Goal: Task Accomplishment & Management: Use online tool/utility

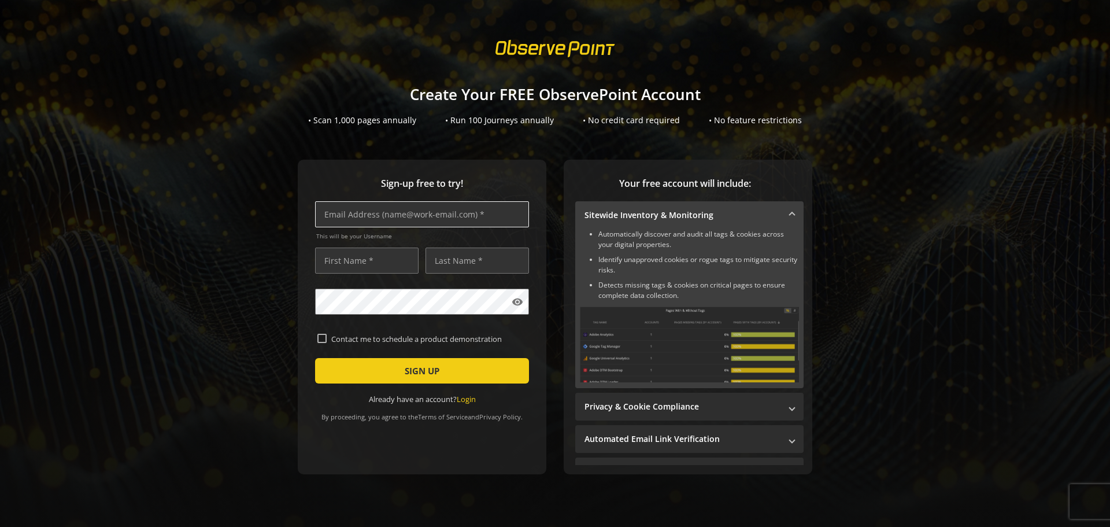
click at [436, 212] on input "text" at bounding box center [422, 214] width 214 height 26
click at [435, 213] on input "text" at bounding box center [422, 214] width 214 height 26
type input "F"
type input "[EMAIL_ADDRESS][DOMAIN_NAME]"
click at [377, 259] on input "text" at bounding box center [367, 261] width 104 height 26
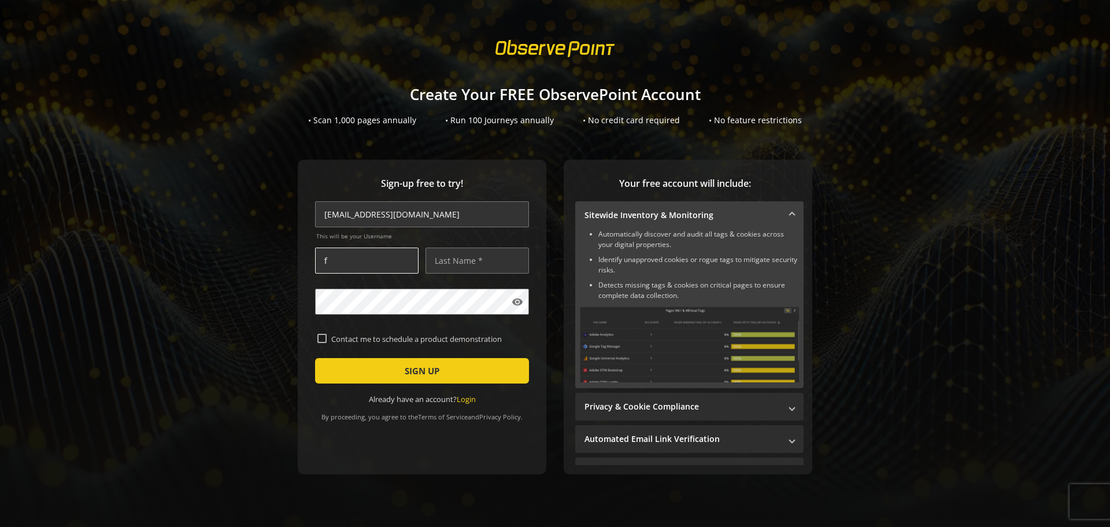
type input "Franky"
type input "[PERSON_NAME]"
click at [427, 315] on form "[EMAIL_ADDRESS][DOMAIN_NAME] This will be your Username [PERSON_NAME] visibilit…" at bounding box center [422, 302] width 214 height 203
click at [280, 302] on div "Sign-up free to try! [PERSON_NAME][EMAIL_ADDRESS][DOMAIN_NAME] This will be you…" at bounding box center [555, 340] width 1083 height 361
click at [319, 337] on input "Contact me to schedule a product demonstration" at bounding box center [321, 338] width 9 height 9
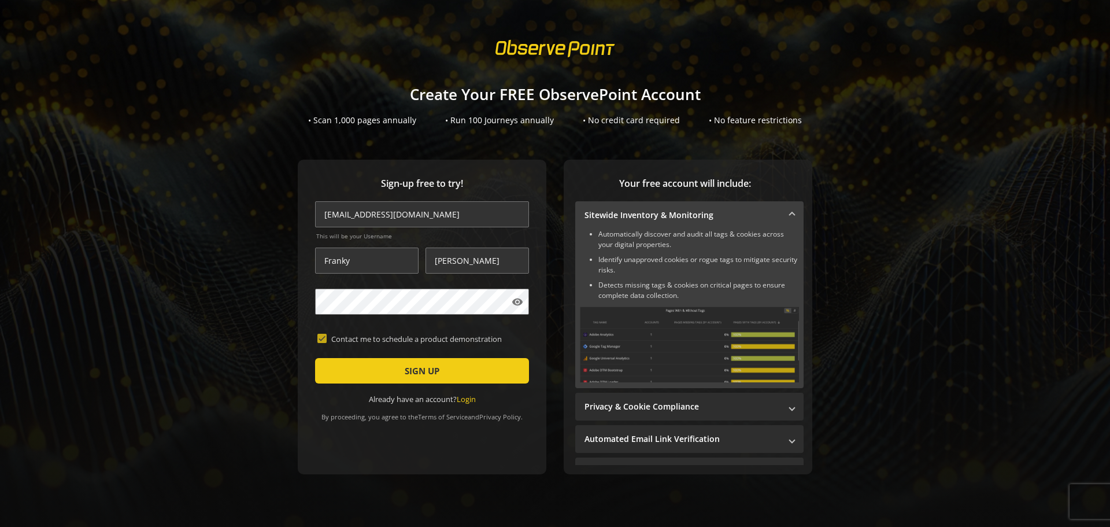
click at [317, 336] on input "Contact me to schedule a product demonstration" at bounding box center [321, 338] width 9 height 9
checkbox input "false"
click at [405, 372] on span "SIGN UP" at bounding box center [422, 370] width 35 height 21
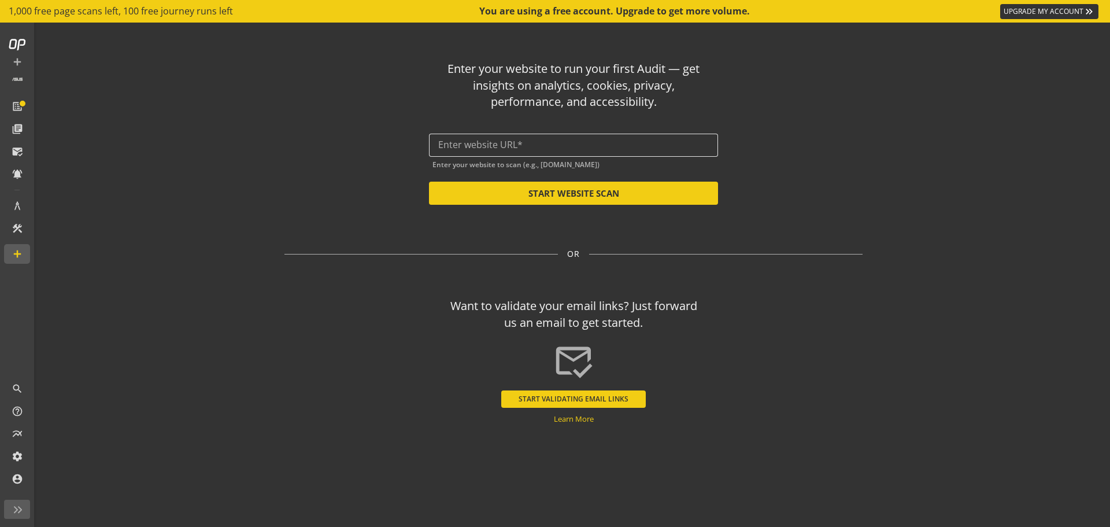
click at [627, 147] on input "text" at bounding box center [573, 144] width 271 height 11
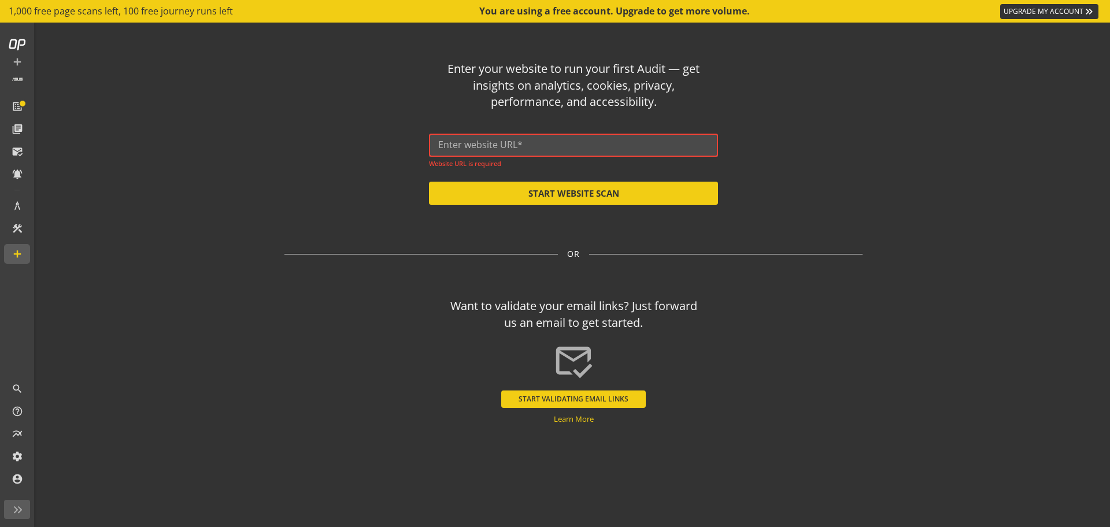
click at [503, 145] on input "text" at bounding box center [573, 144] width 271 height 11
paste input "[URL][DOMAIN_NAME]"
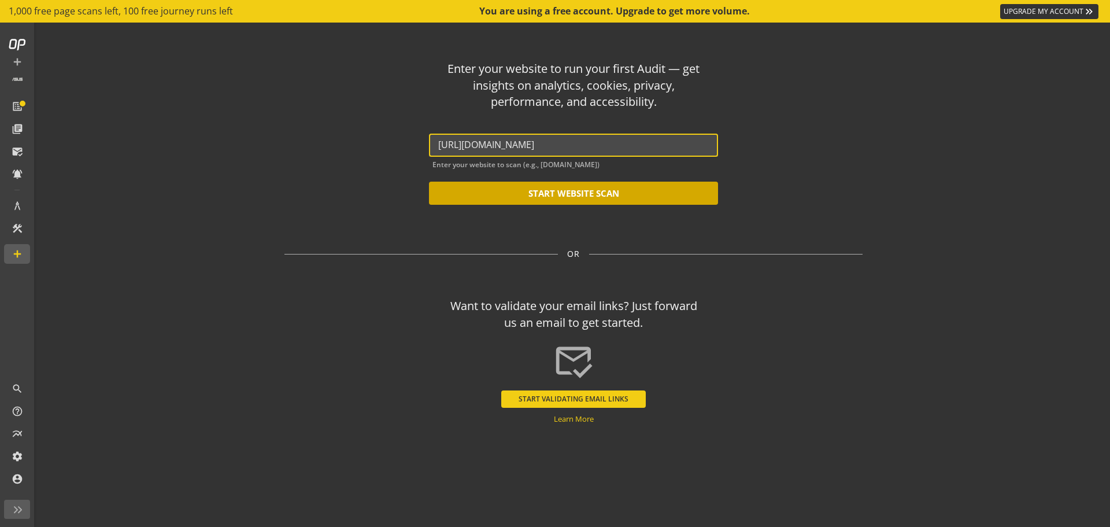
type input "[URL][DOMAIN_NAME]"
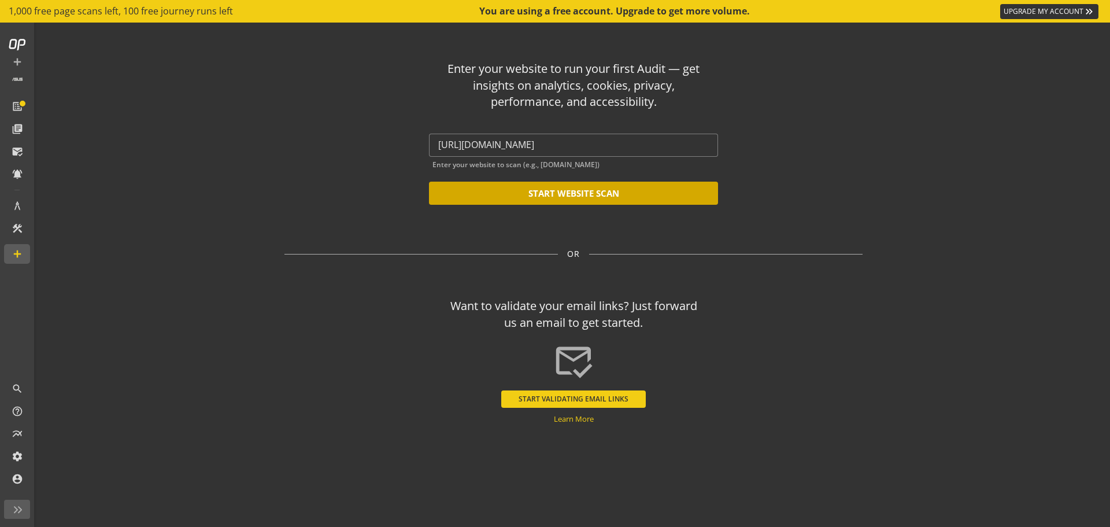
click at [651, 194] on button "START WEBSITE SCAN" at bounding box center [573, 193] width 289 height 23
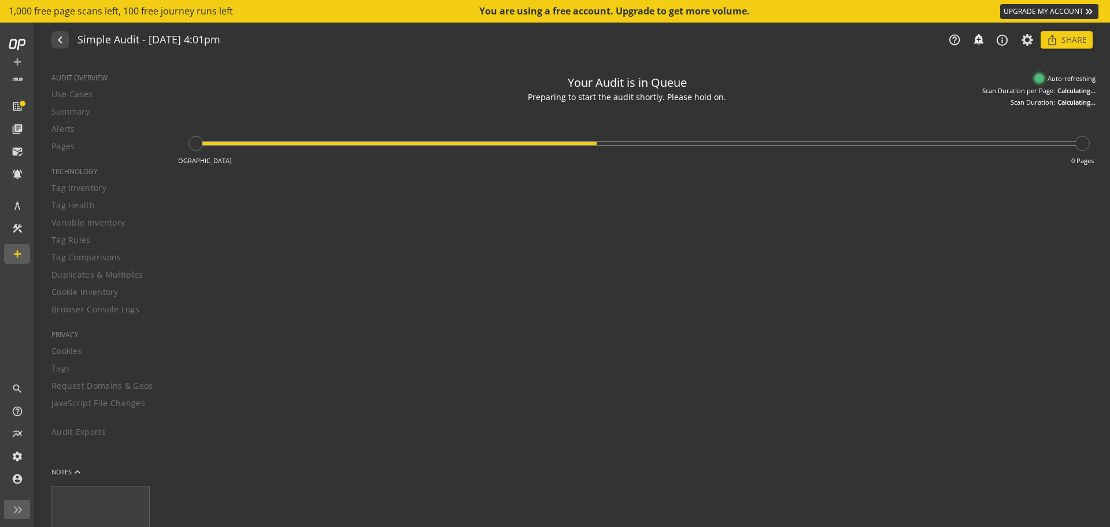
type textarea "Notes can include: -a description of what this audit is validating -changes in …"
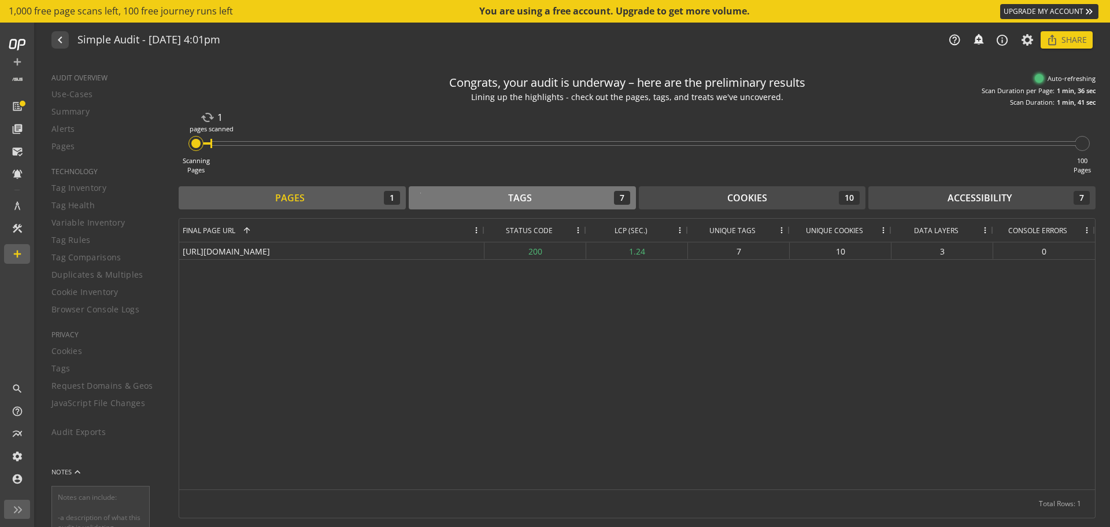
click at [509, 197] on div "Tags" at bounding box center [520, 197] width 24 height 13
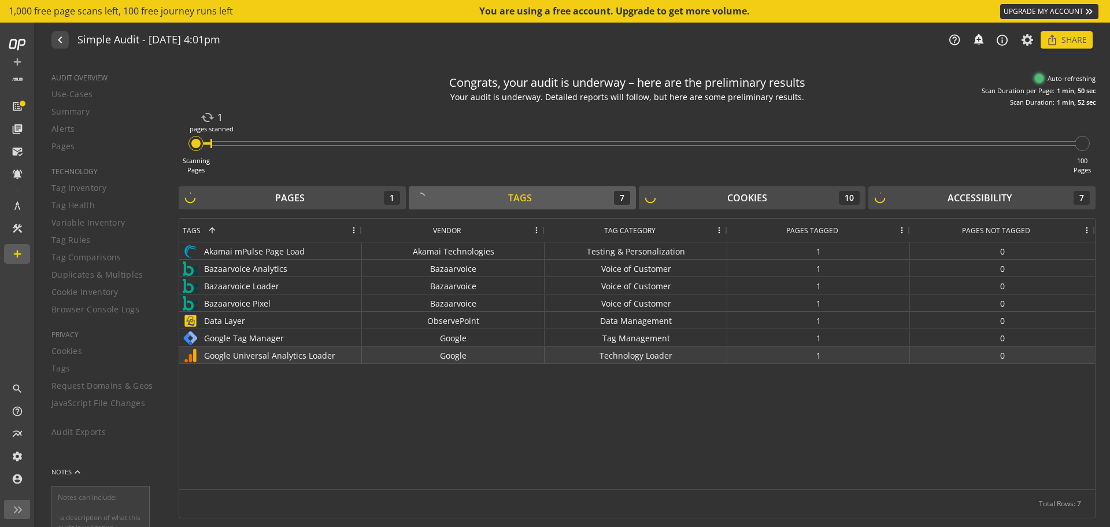
click at [856, 357] on div "1" at bounding box center [819, 354] width 183 height 17
click at [824, 354] on div "1" at bounding box center [819, 354] width 183 height 17
click at [547, 203] on div "Tags 7" at bounding box center [523, 198] width 216 height 14
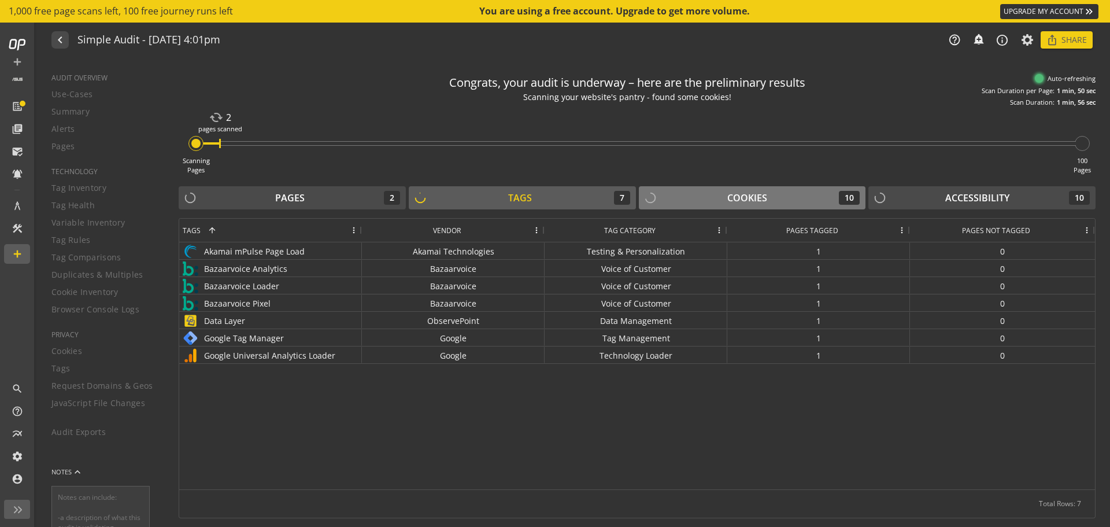
click at [737, 200] on div "Cookies" at bounding box center [748, 197] width 40 height 13
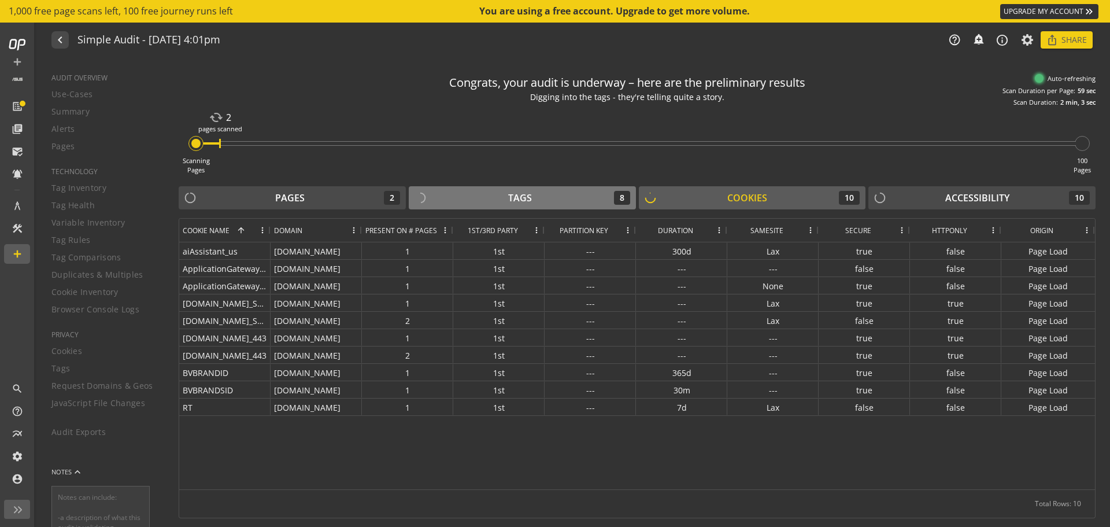
click at [499, 197] on div "Tags 8" at bounding box center [523, 198] width 216 height 14
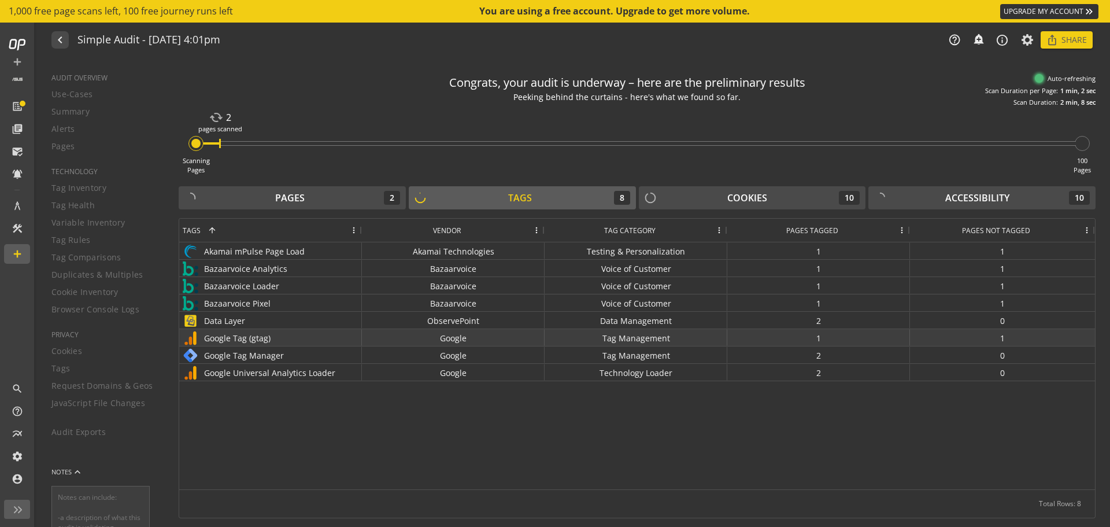
click at [193, 341] on img at bounding box center [191, 338] width 16 height 16
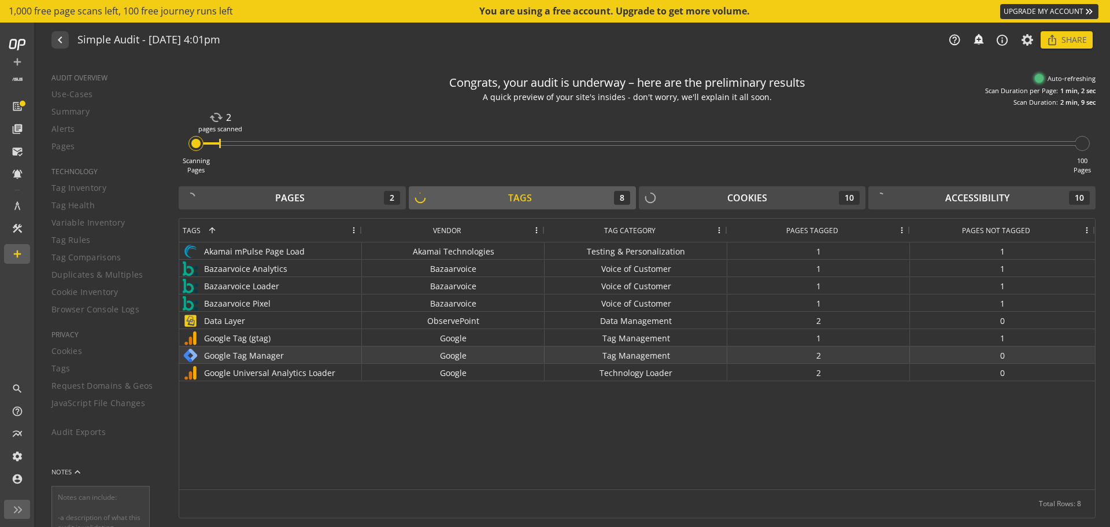
click at [194, 357] on img at bounding box center [191, 356] width 16 height 16
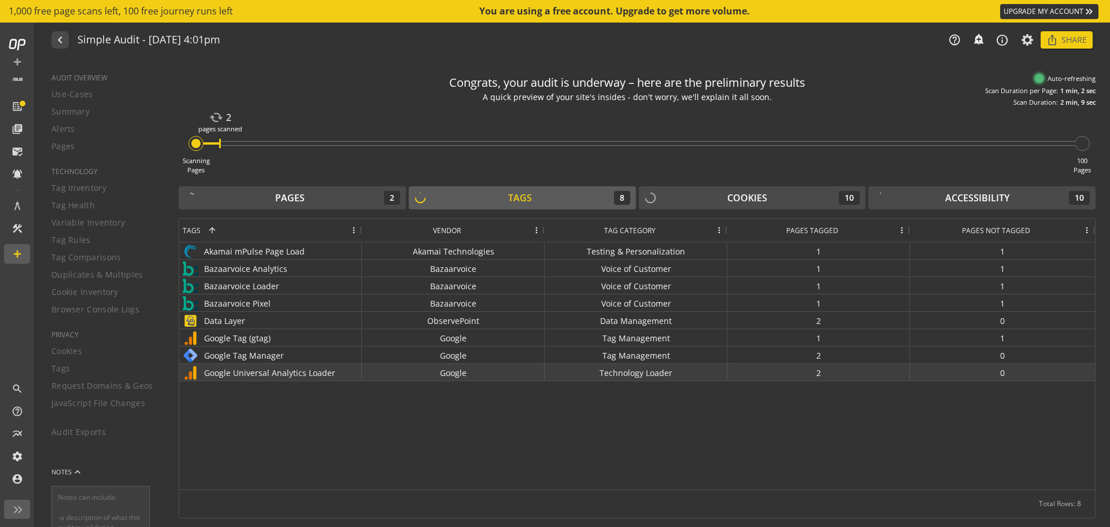
click at [194, 373] on img at bounding box center [191, 373] width 16 height 16
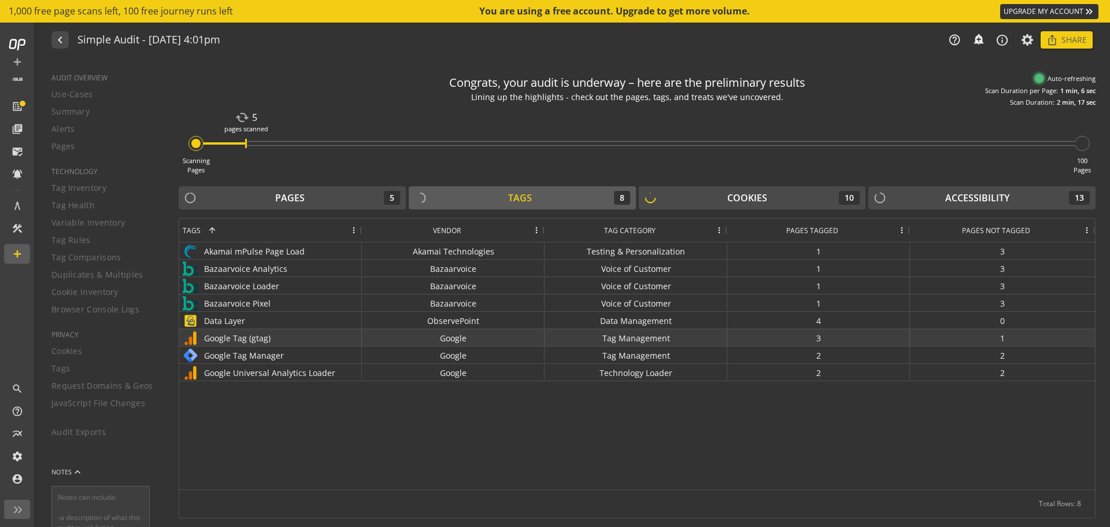
click at [816, 344] on div "3" at bounding box center [819, 337] width 183 height 17
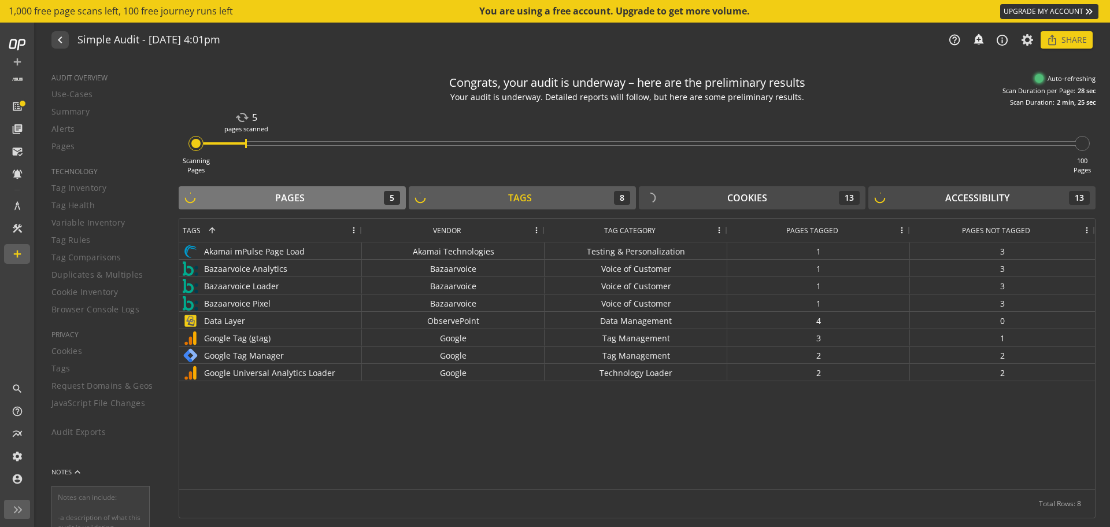
click at [316, 203] on div "Pages 5" at bounding box center [292, 198] width 216 height 14
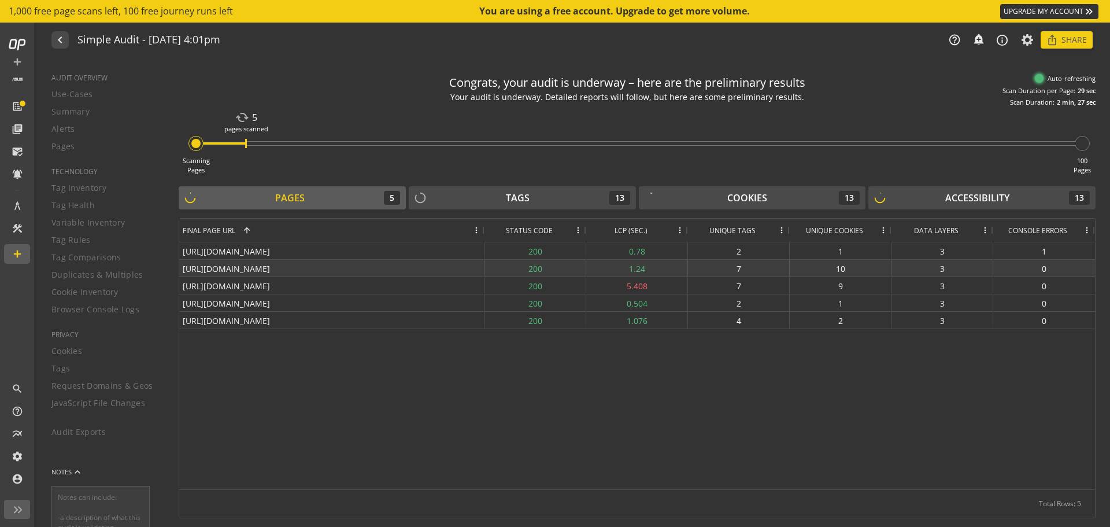
drag, startPoint x: 236, startPoint y: 253, endPoint x: 378, endPoint y: 263, distance: 142.6
click at [378, 263] on div "[URL][DOMAIN_NAME] 200 0.78 2 1 3 1 [URL][DOMAIN_NAME] 200 1.24 7 10 3 0 [URL][…" at bounding box center [637, 285] width 916 height 87
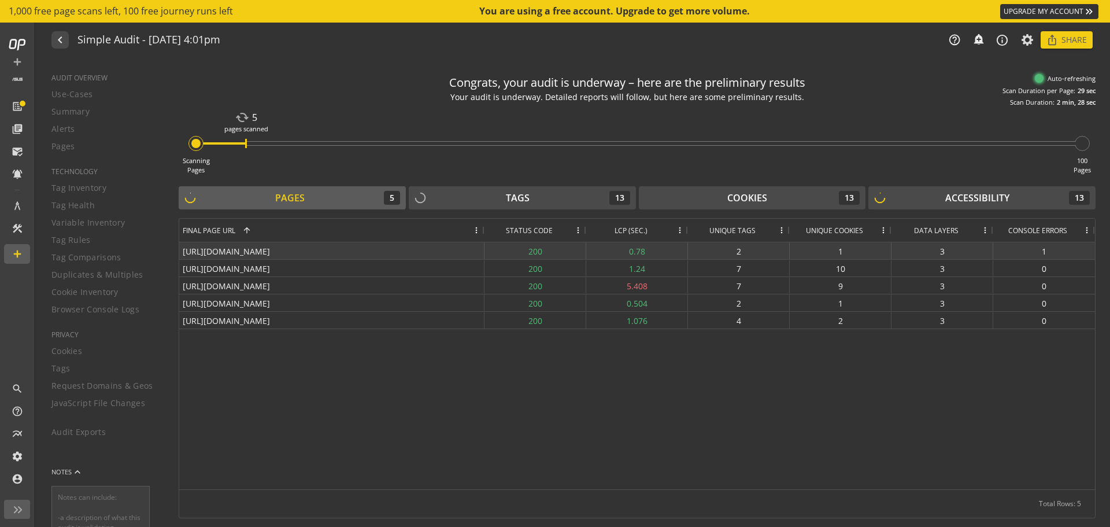
click at [396, 249] on div "[URL][DOMAIN_NAME]" at bounding box center [331, 250] width 305 height 17
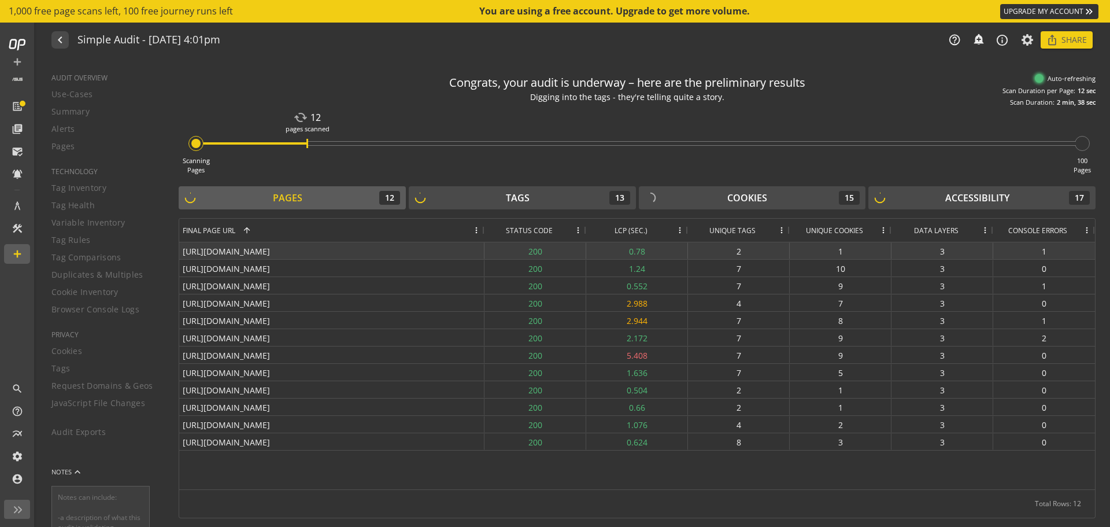
click at [755, 250] on div "2" at bounding box center [739, 250] width 102 height 17
click at [886, 227] on span at bounding box center [883, 230] width 9 height 9
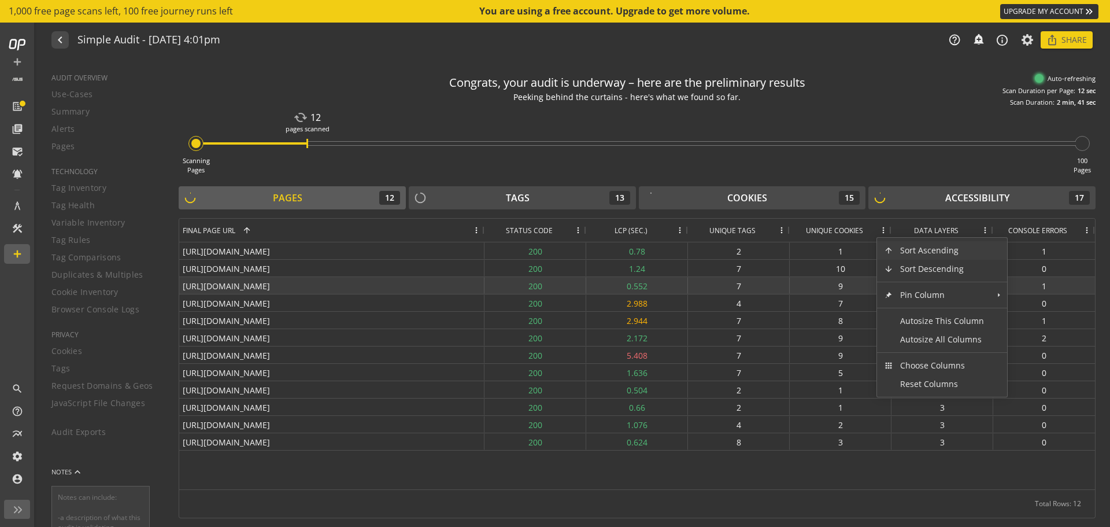
click at [817, 280] on div "9" at bounding box center [841, 285] width 102 height 17
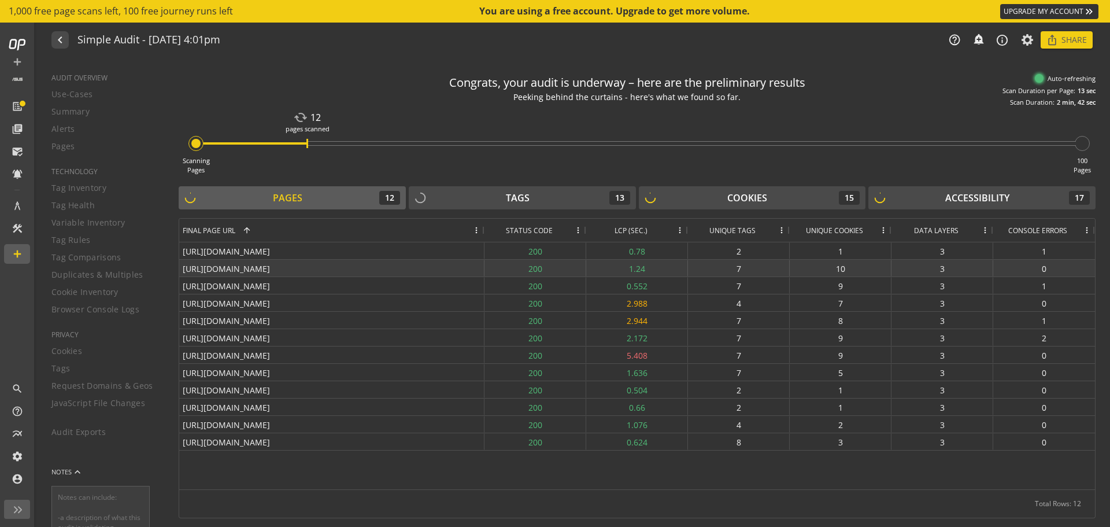
click at [837, 271] on div "10" at bounding box center [841, 268] width 102 height 17
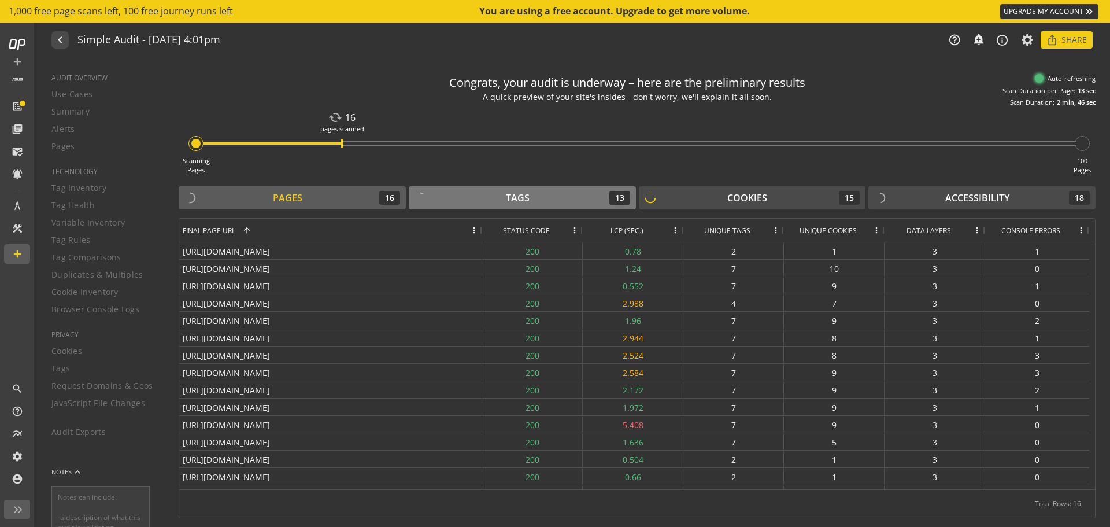
click at [527, 194] on div "Tags" at bounding box center [518, 197] width 24 height 13
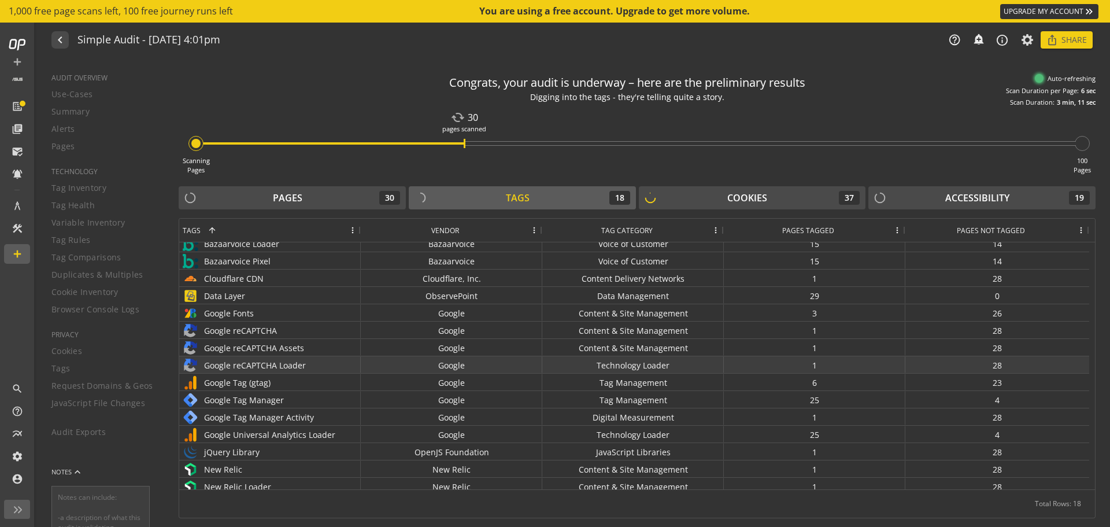
scroll to position [65, 0]
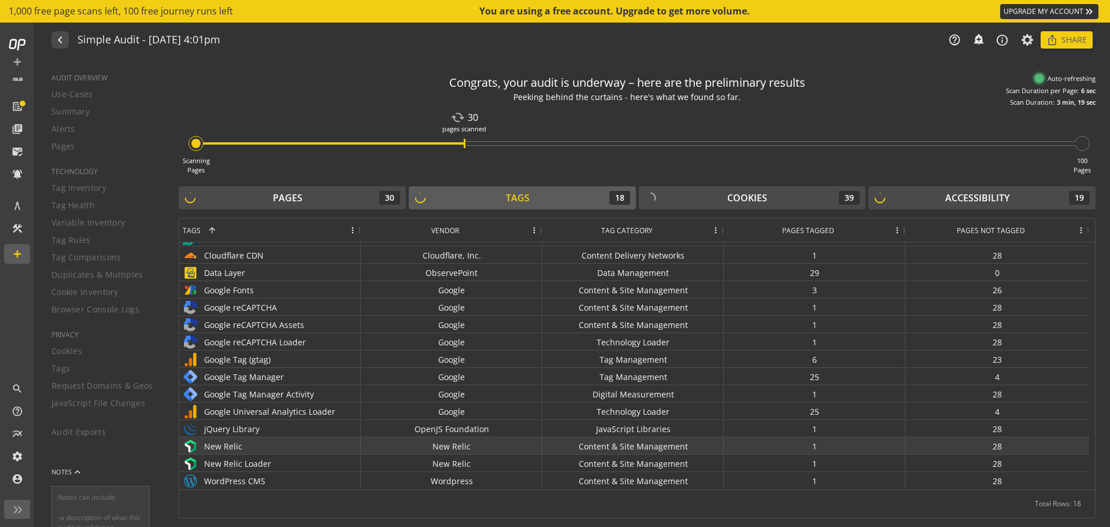
drag, startPoint x: 589, startPoint y: 445, endPoint x: 661, endPoint y: 446, distance: 71.7
click at [661, 446] on div "Content & Site Management" at bounding box center [633, 445] width 182 height 17
drag, startPoint x: 638, startPoint y: 446, endPoint x: 667, endPoint y: 446, distance: 28.3
click at [667, 446] on div "Content & Site Management" at bounding box center [633, 445] width 182 height 17
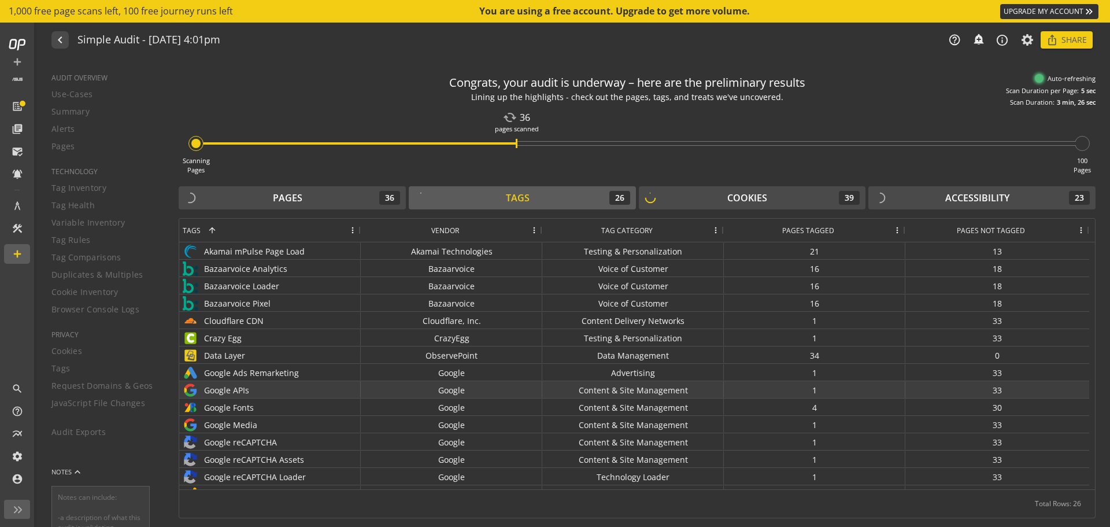
scroll to position [204, 0]
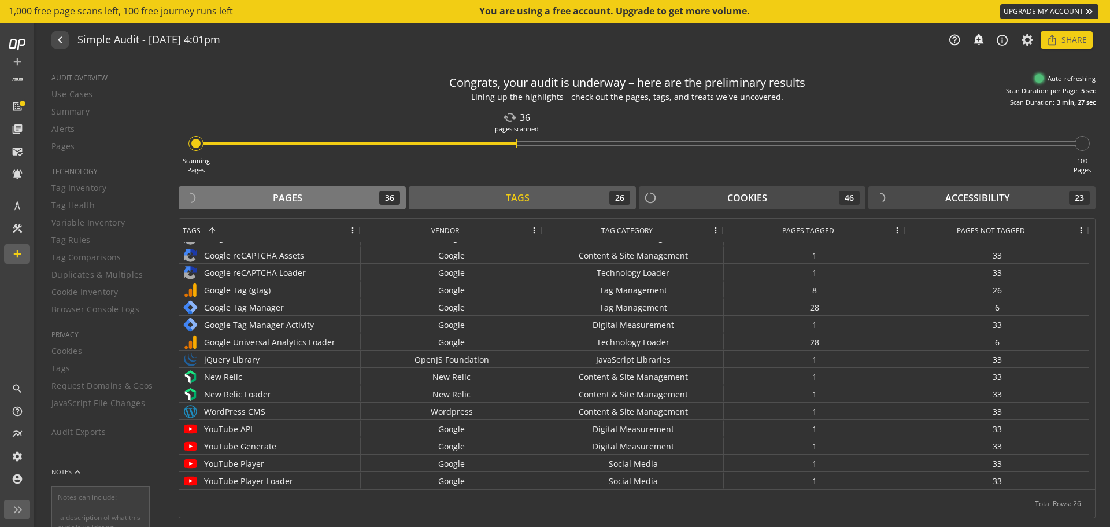
click at [342, 204] on div "Pages 36" at bounding box center [292, 198] width 216 height 14
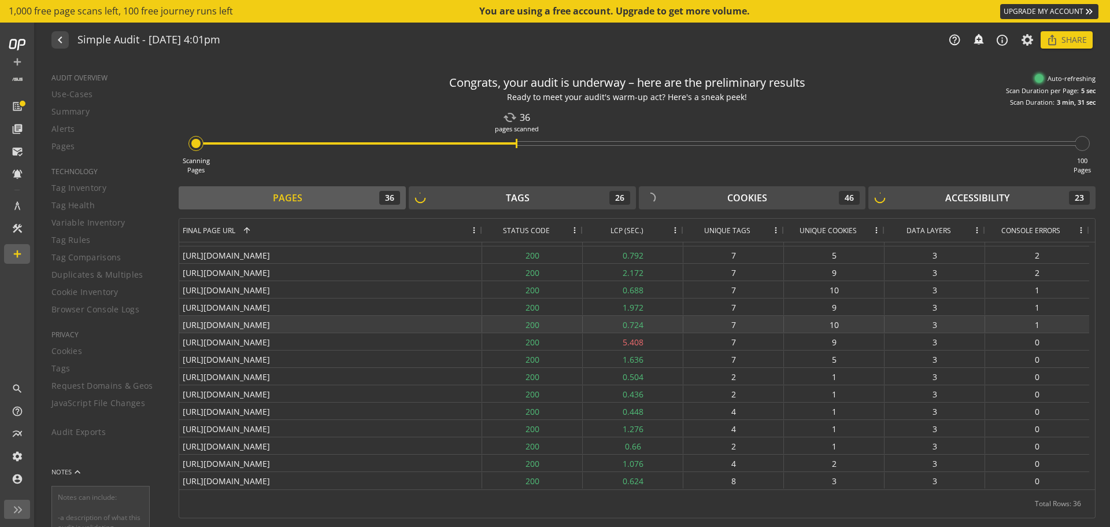
scroll to position [108, 0]
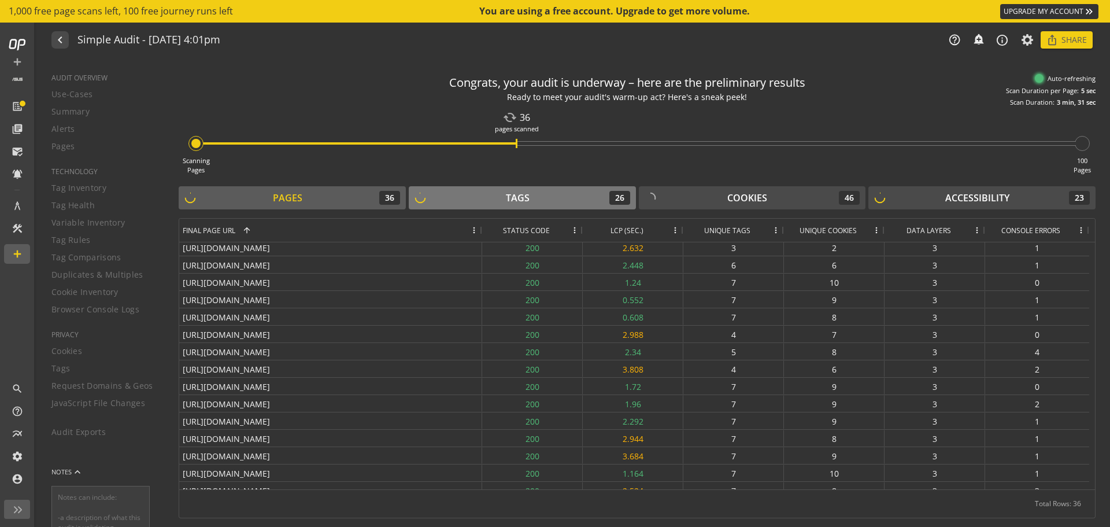
click at [501, 198] on div "Tags 26" at bounding box center [523, 198] width 216 height 14
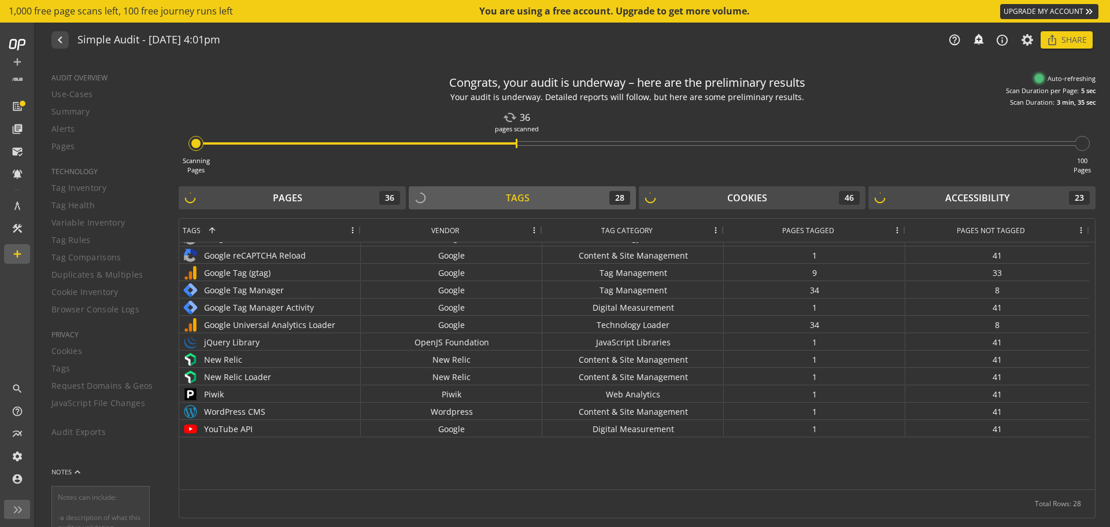
scroll to position [0, 0]
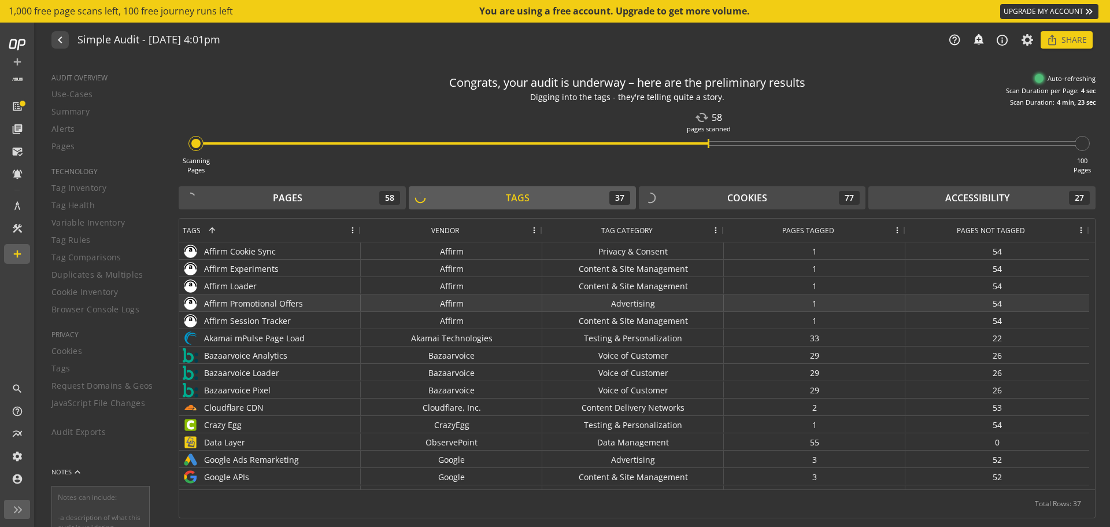
click at [325, 301] on div "Affirm Promotional Offers" at bounding box center [270, 303] width 175 height 17
click at [260, 303] on div "Affirm Promotional Offers" at bounding box center [270, 303] width 175 height 17
click at [815, 306] on div "1" at bounding box center [815, 302] width 182 height 17
click at [1002, 301] on div "58" at bounding box center [998, 302] width 184 height 17
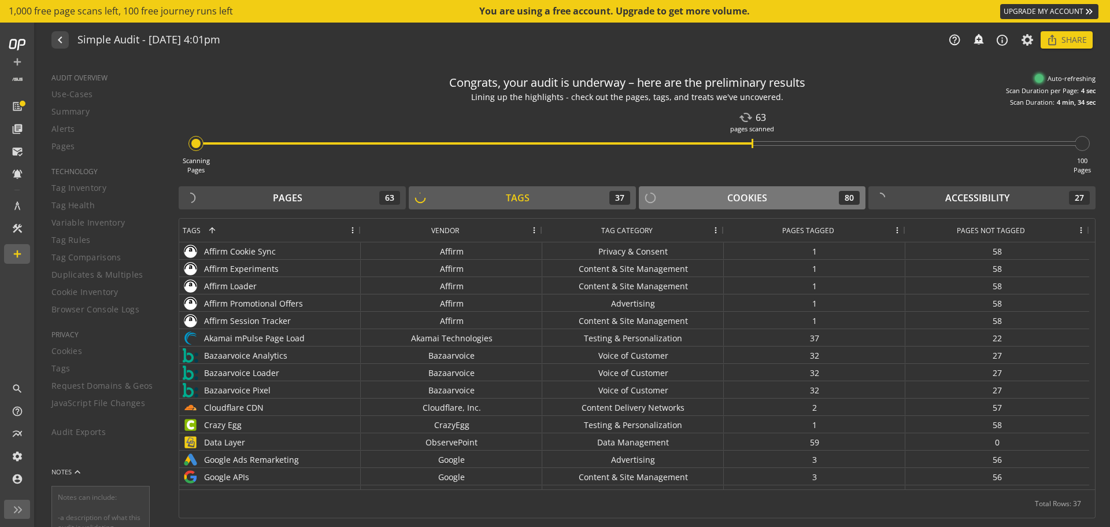
click at [777, 202] on div "Cookies 80" at bounding box center [753, 198] width 216 height 14
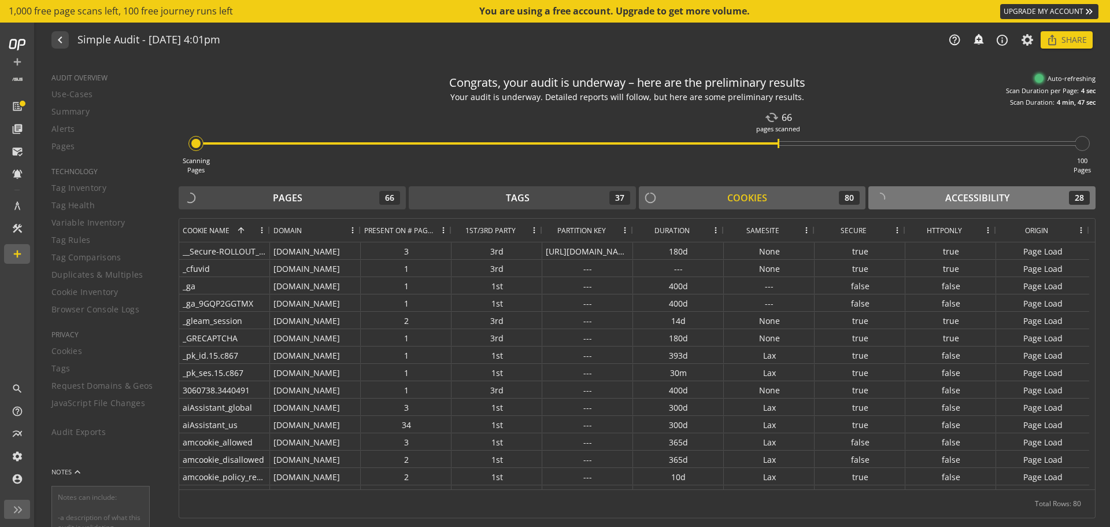
click at [951, 197] on div "Accessibility" at bounding box center [978, 197] width 64 height 13
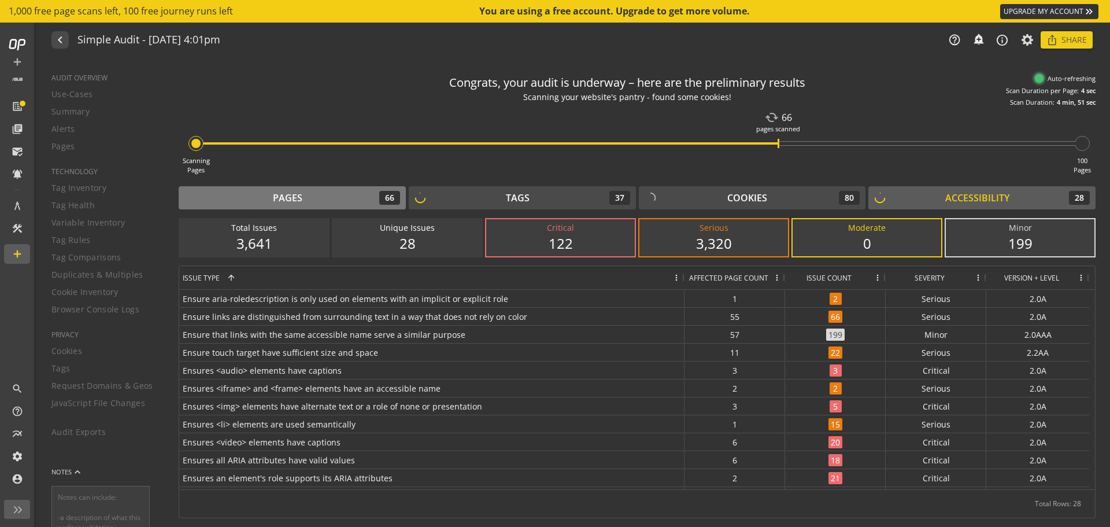
click at [290, 200] on div "Pages" at bounding box center [287, 197] width 29 height 13
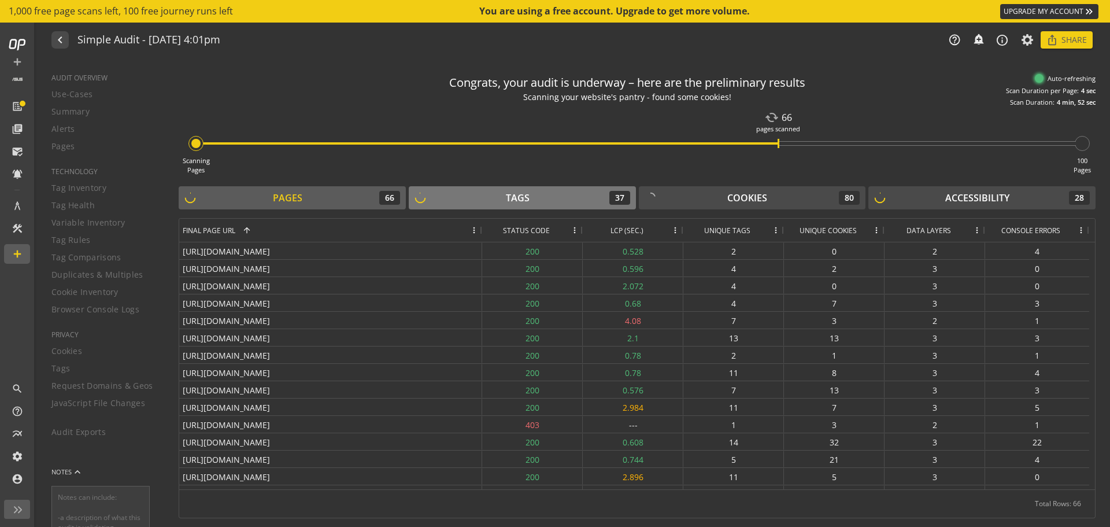
click at [463, 200] on div "Tags 37" at bounding box center [523, 198] width 216 height 14
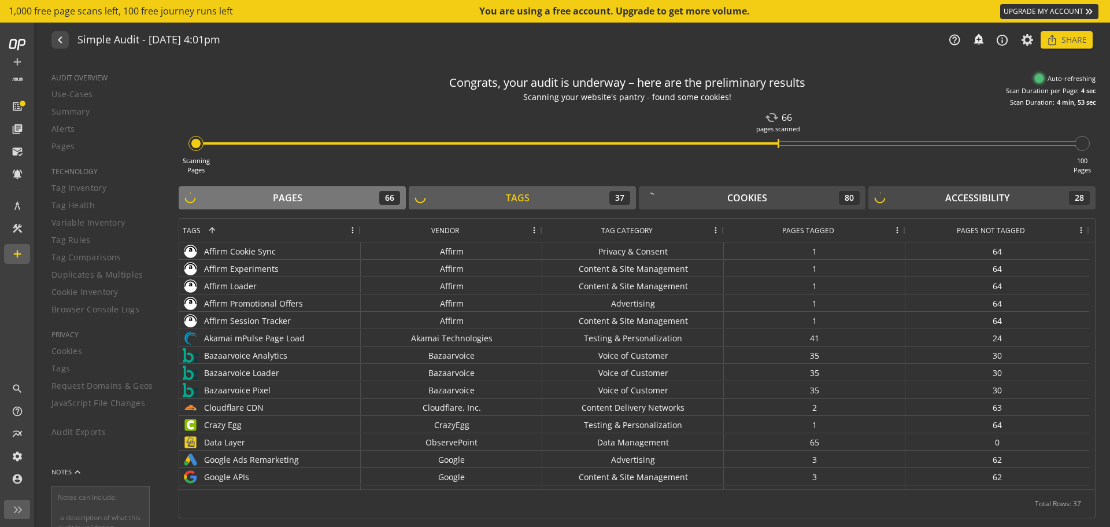
click at [298, 197] on div "Pages" at bounding box center [287, 197] width 29 height 13
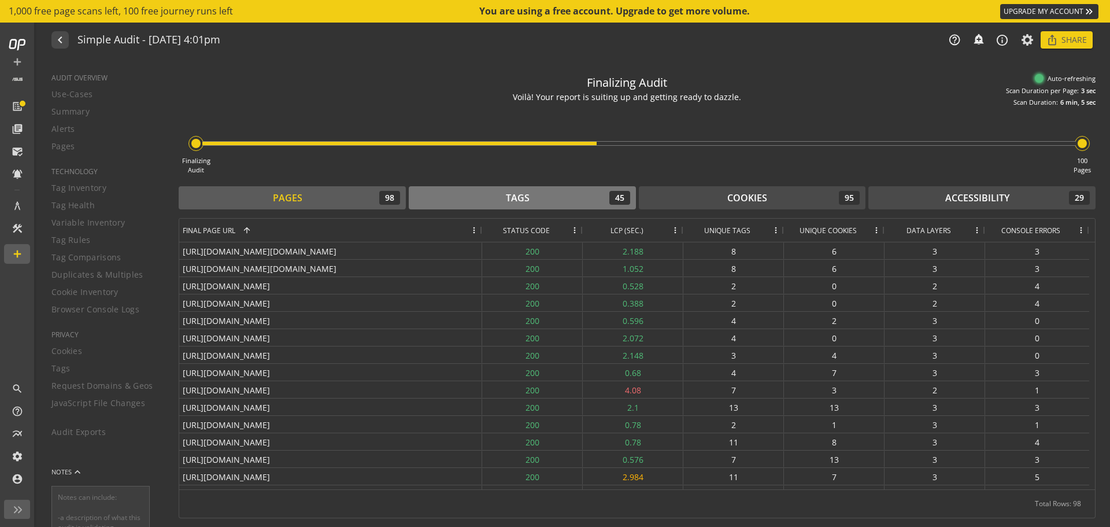
click at [516, 186] on button "Tags 45" at bounding box center [522, 197] width 227 height 23
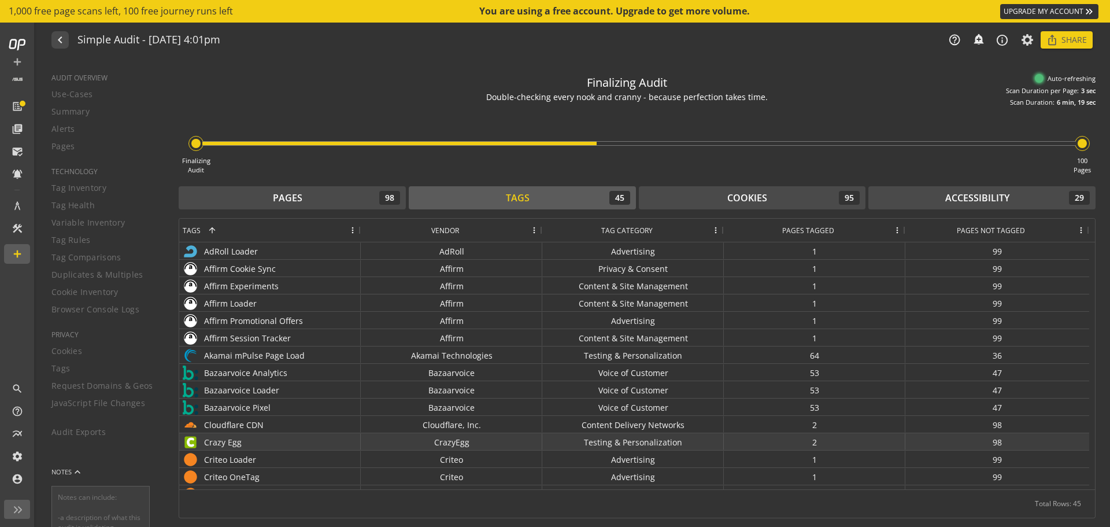
click at [304, 447] on div "Crazy Egg" at bounding box center [270, 442] width 175 height 17
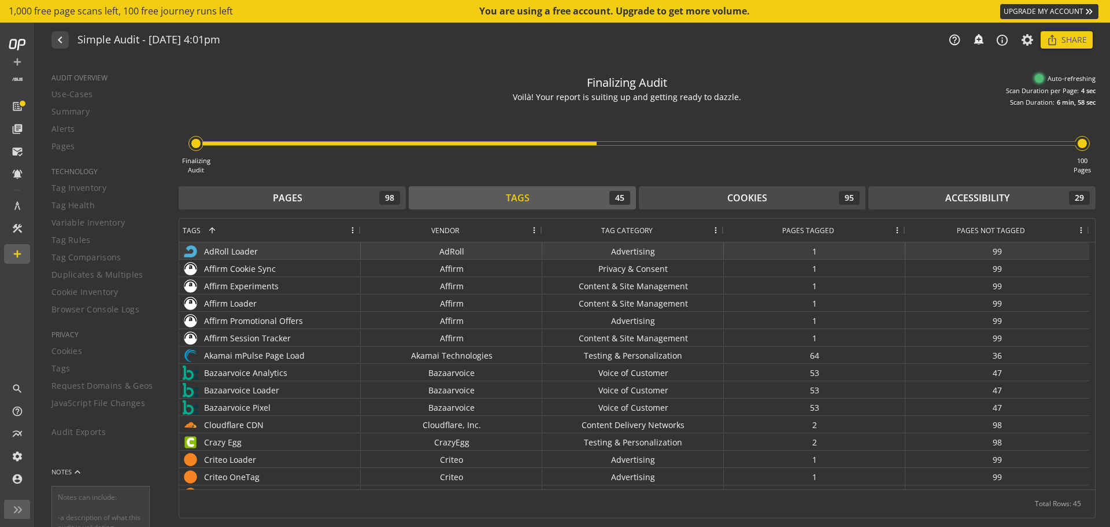
click at [640, 253] on div "Advertising" at bounding box center [633, 250] width 182 height 17
click at [455, 199] on div "Tags 45" at bounding box center [523, 198] width 216 height 14
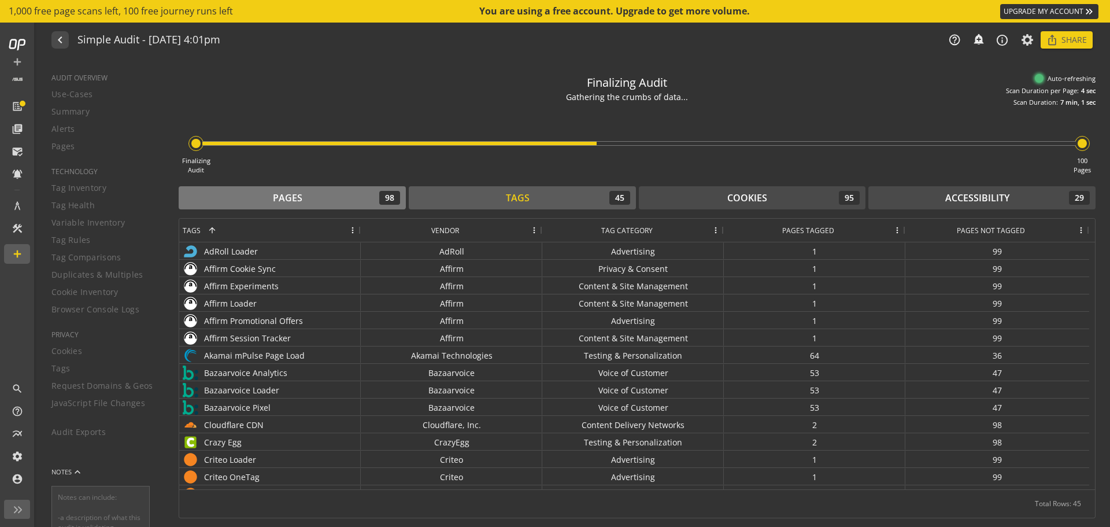
click at [310, 202] on div "Pages 98" at bounding box center [292, 198] width 216 height 14
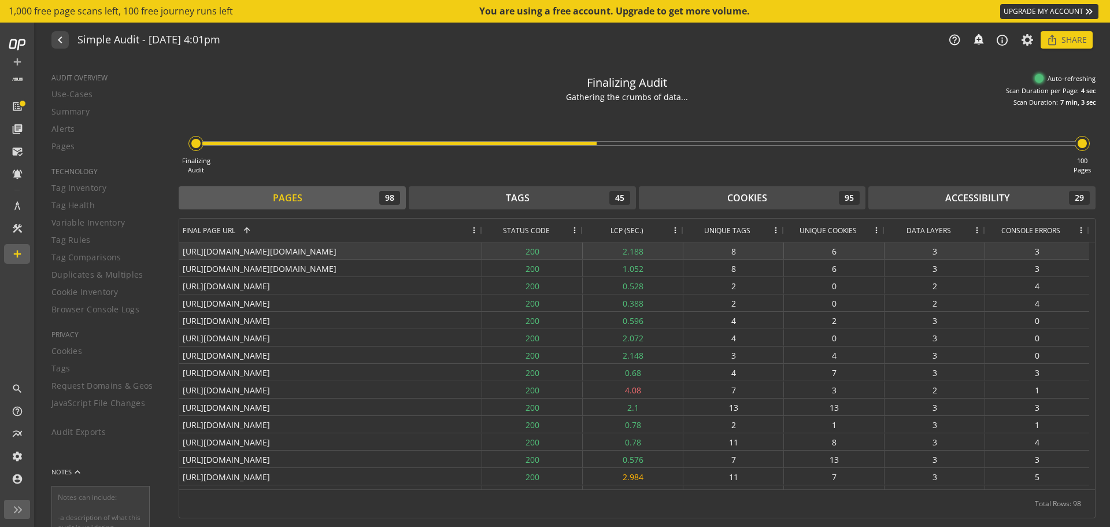
click at [373, 254] on div "[URL][DOMAIN_NAME][DOMAIN_NAME]" at bounding box center [330, 250] width 303 height 17
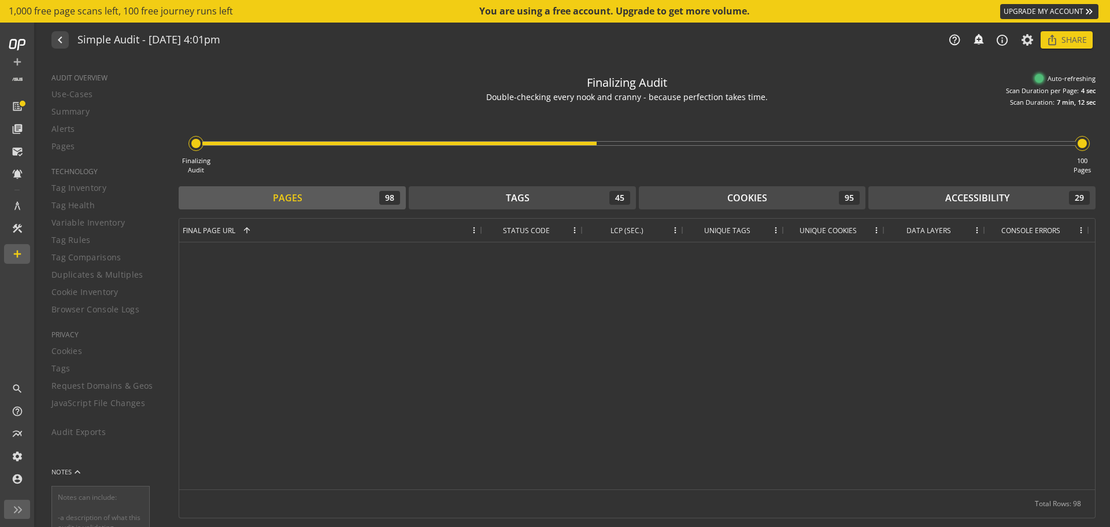
scroll to position [509, 0]
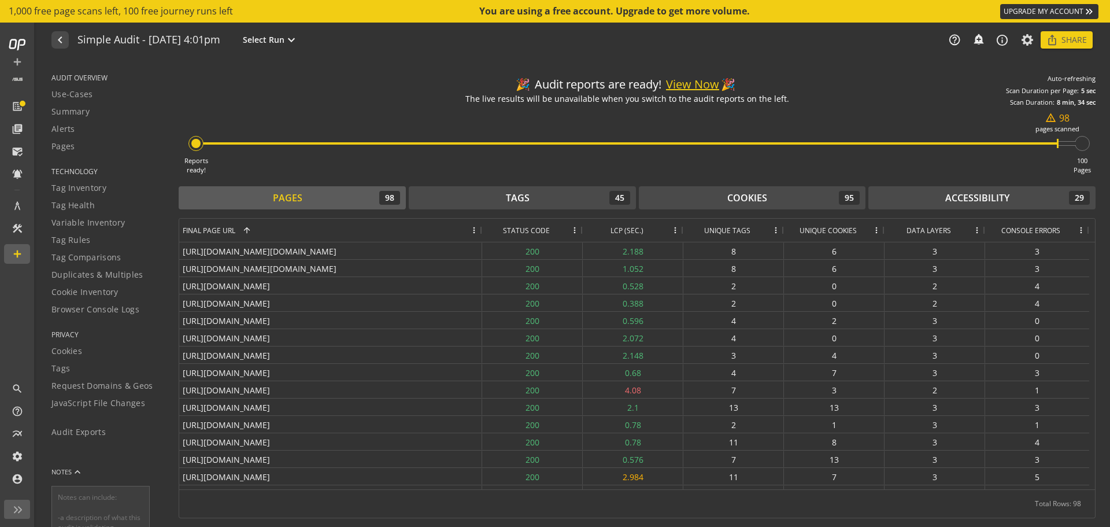
click at [312, 192] on div "Pages 98" at bounding box center [292, 198] width 216 height 14
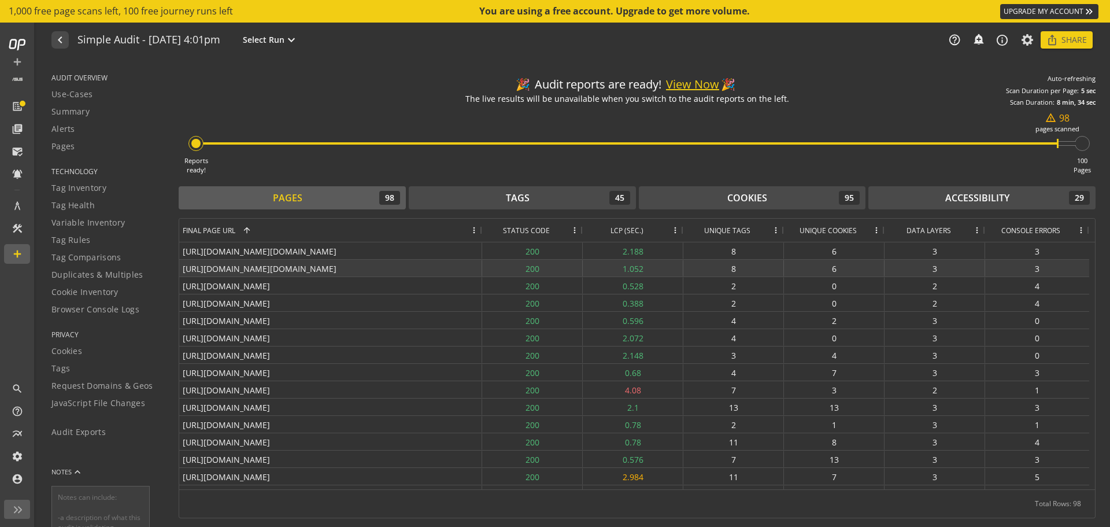
click at [355, 261] on div "[URL][DOMAIN_NAME][DOMAIN_NAME]" at bounding box center [330, 268] width 303 height 17
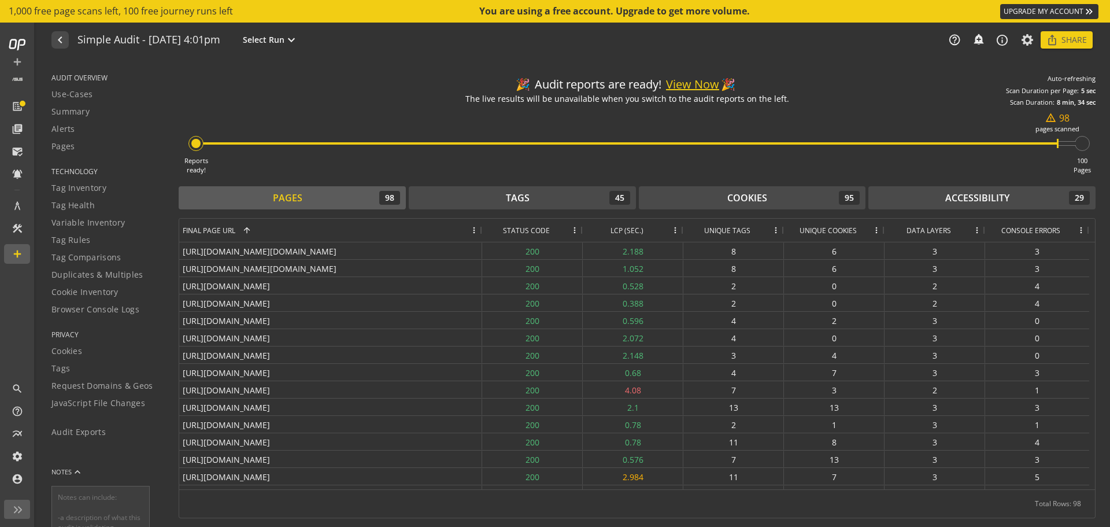
click at [693, 87] on button "View Now" at bounding box center [692, 84] width 53 height 17
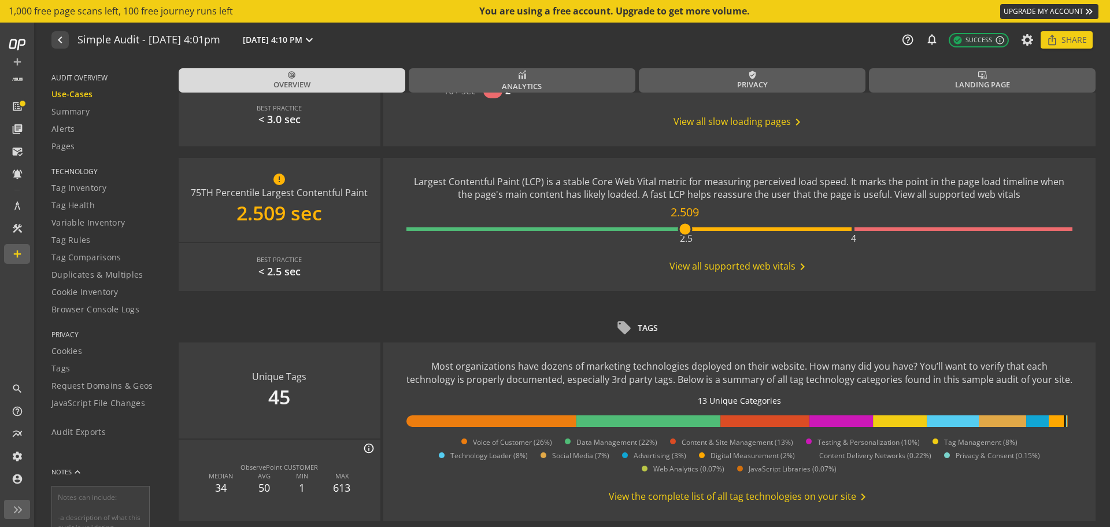
scroll to position [675, 0]
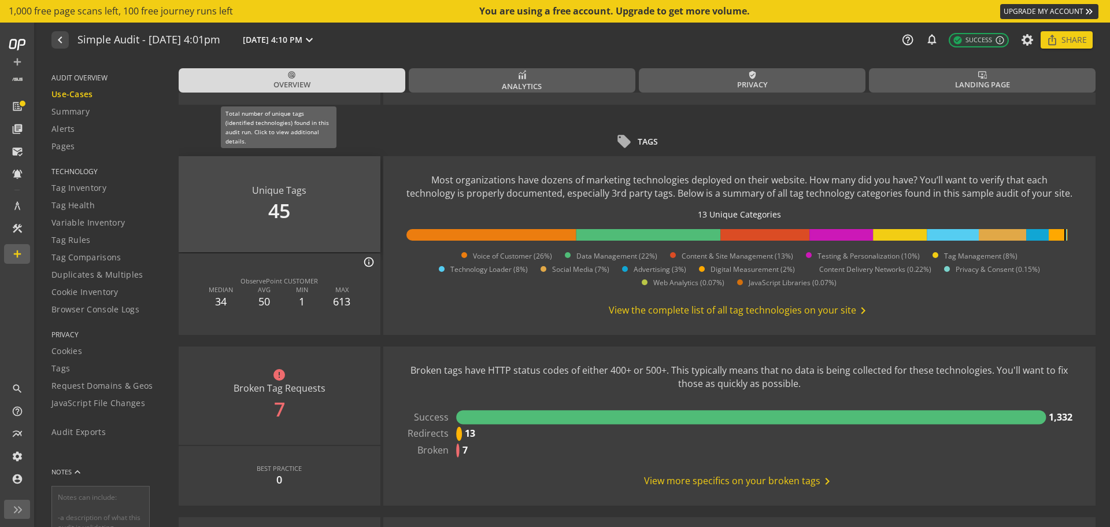
click at [299, 214] on div "Unique Tags 45" at bounding box center [280, 204] width 202 height 96
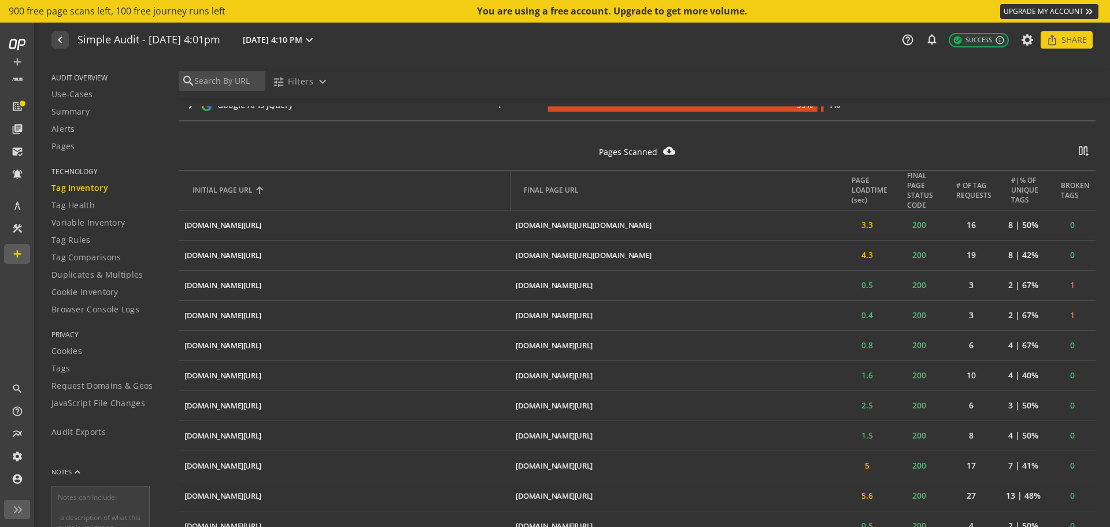
scroll to position [1214, 0]
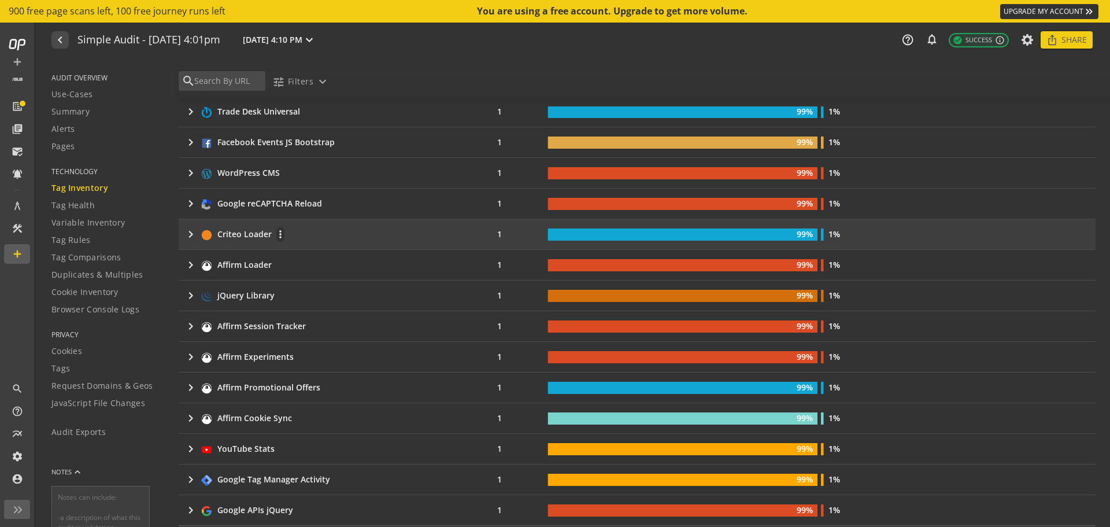
click at [333, 235] on div "keyboard_arrow_right Criteo Loader more_vert" at bounding box center [319, 234] width 270 height 16
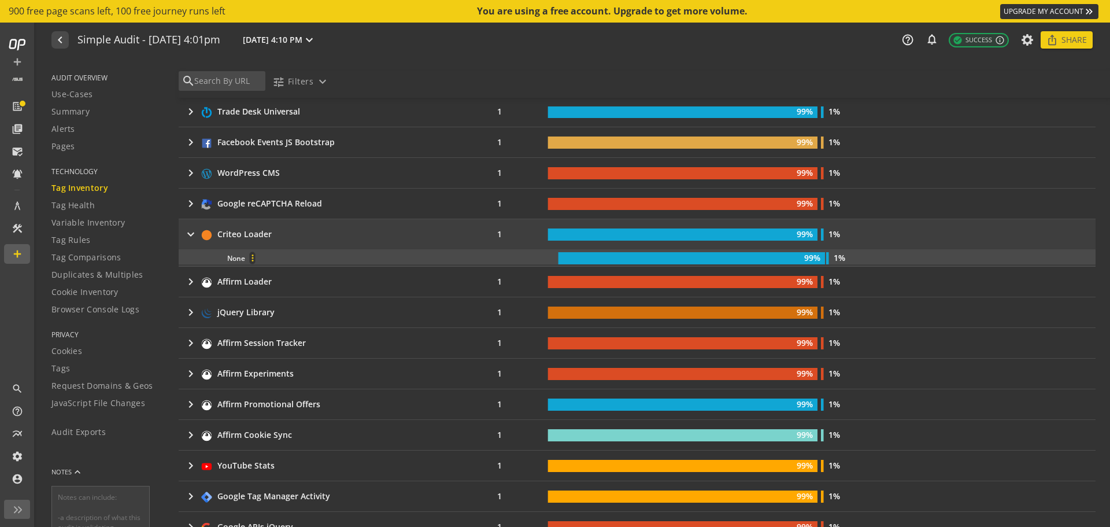
click at [242, 257] on span at bounding box center [253, 258] width 28 height 28
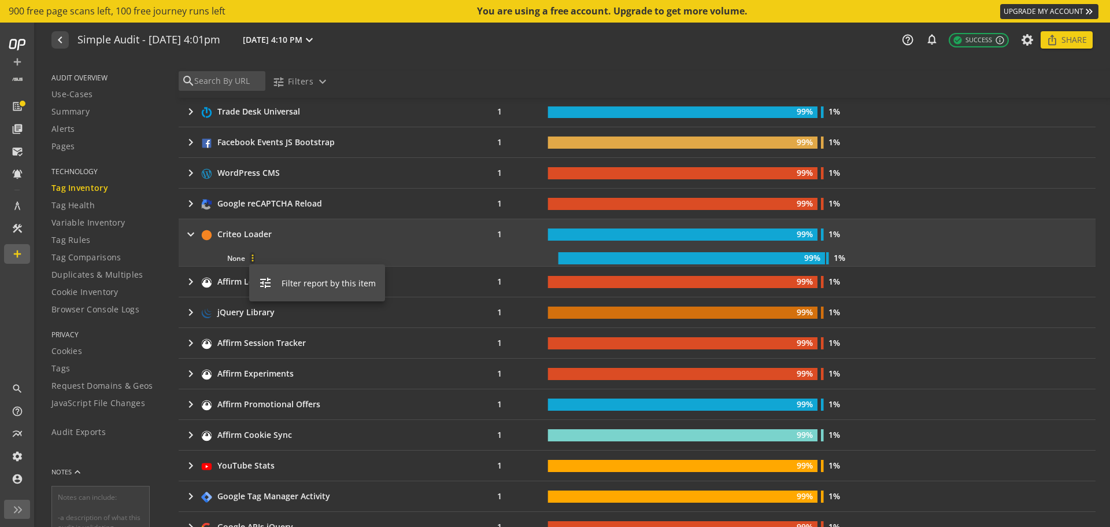
click at [342, 243] on div at bounding box center [555, 263] width 1110 height 527
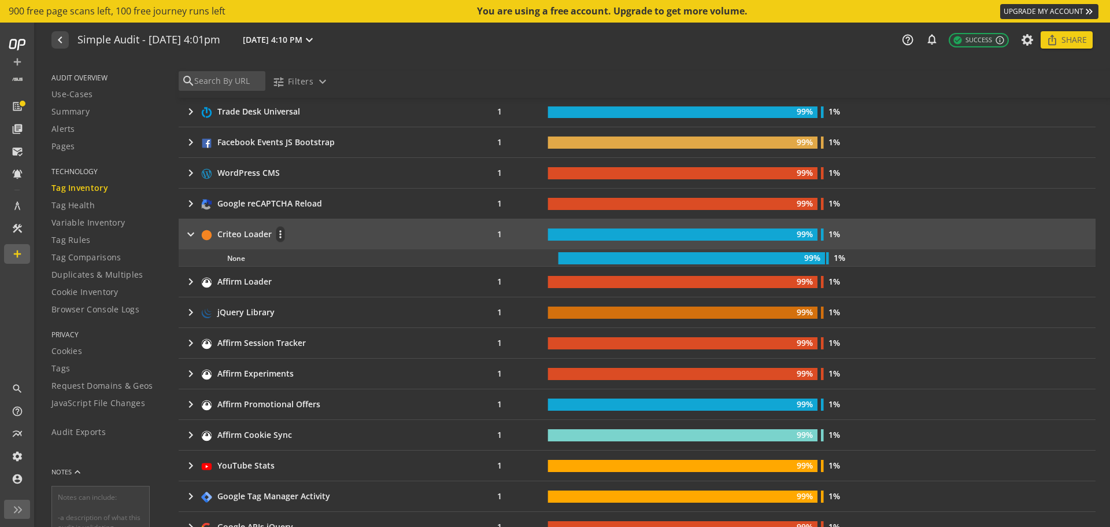
click at [1053, 246] on td "1%" at bounding box center [958, 234] width 275 height 30
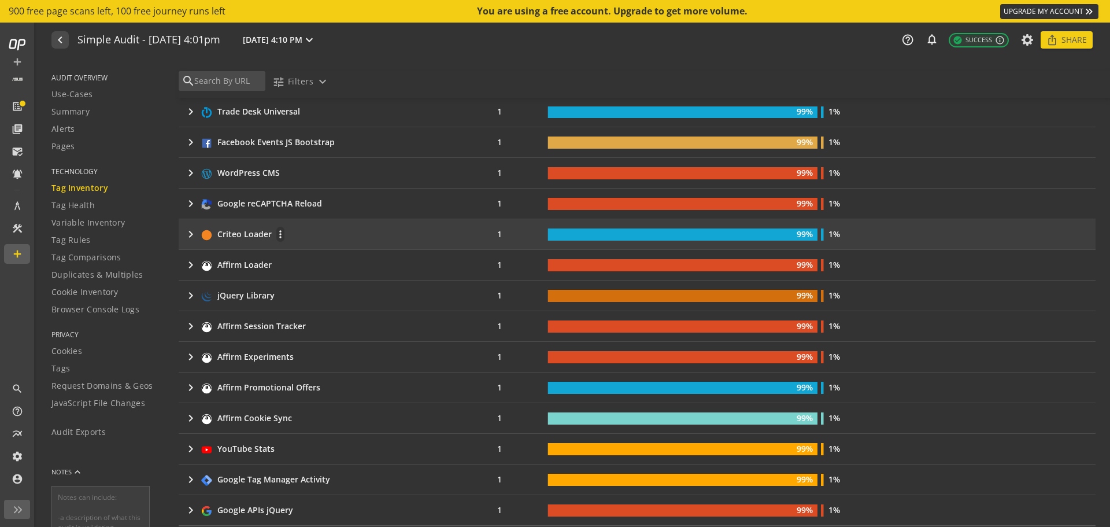
click at [1048, 238] on icon "1%" at bounding box center [952, 234] width 263 height 12
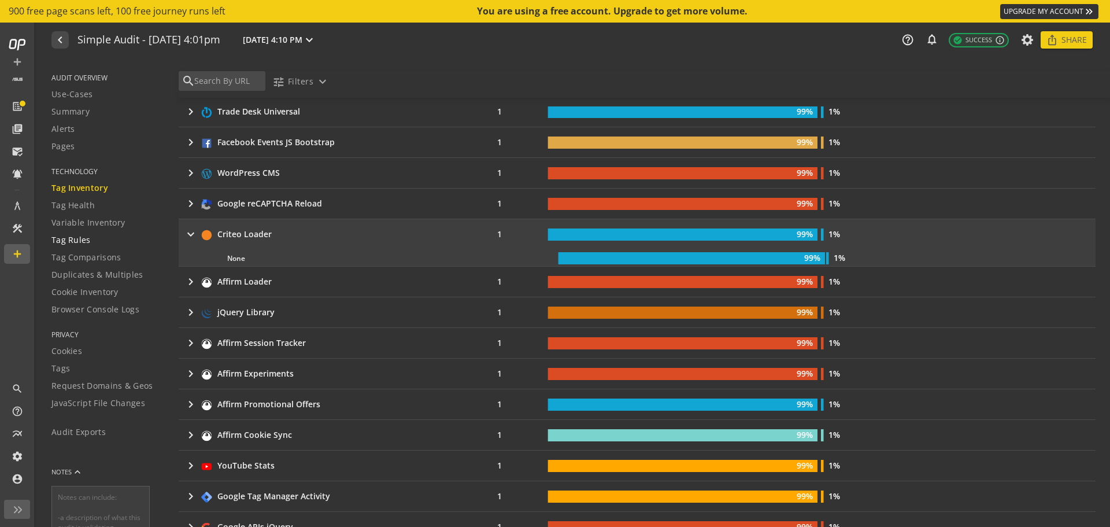
click at [95, 241] on div "Tag Rules" at bounding box center [107, 240] width 113 height 12
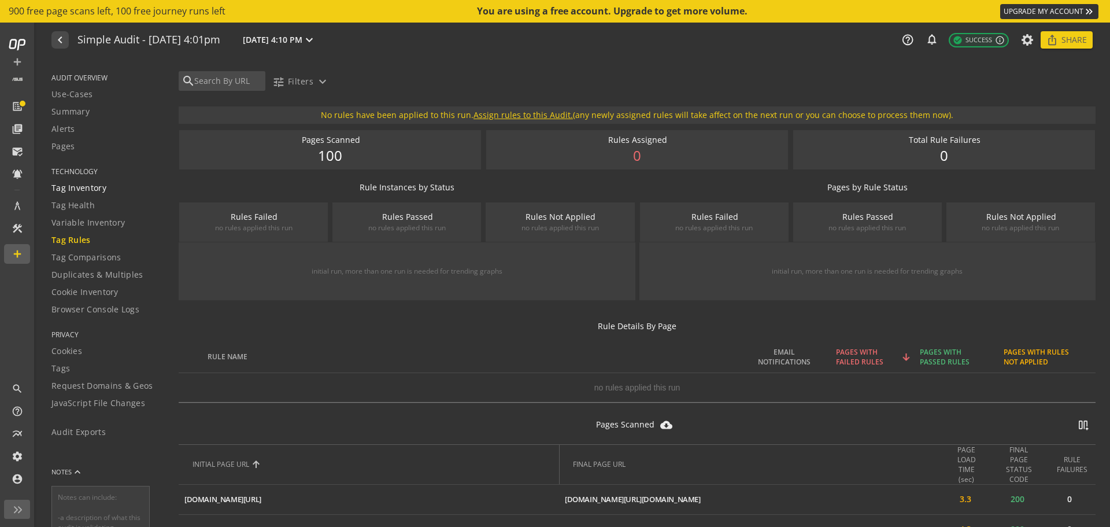
click at [81, 188] on span "Tag Inventory" at bounding box center [78, 188] width 55 height 12
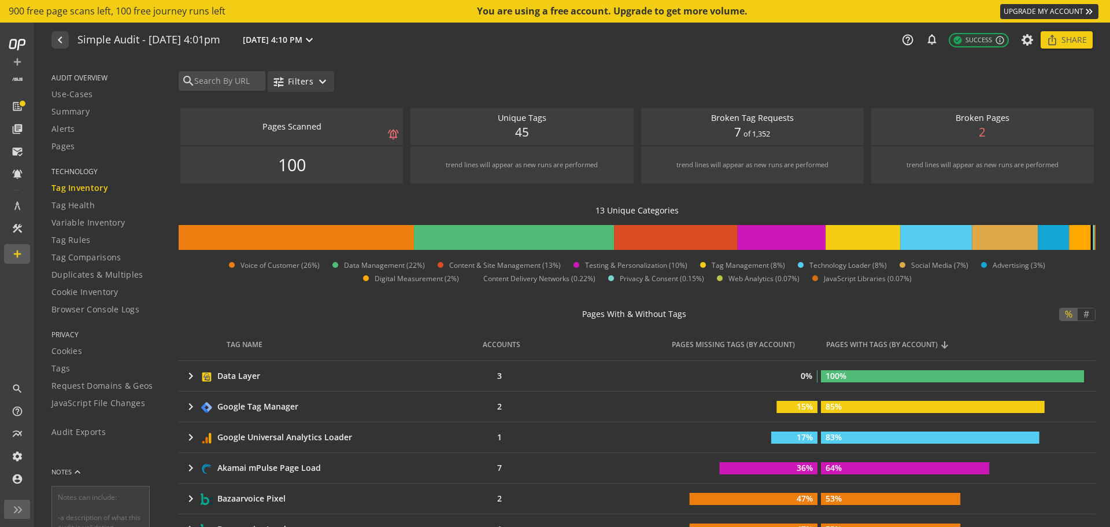
click at [319, 84] on mat-icon "expand_more" at bounding box center [323, 82] width 14 height 14
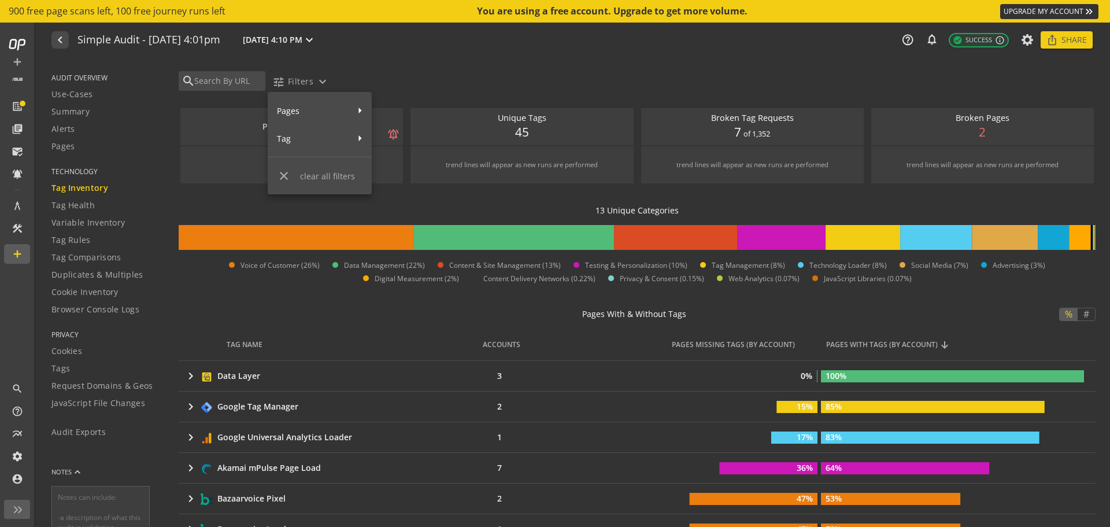
click at [249, 83] on div at bounding box center [555, 263] width 1110 height 527
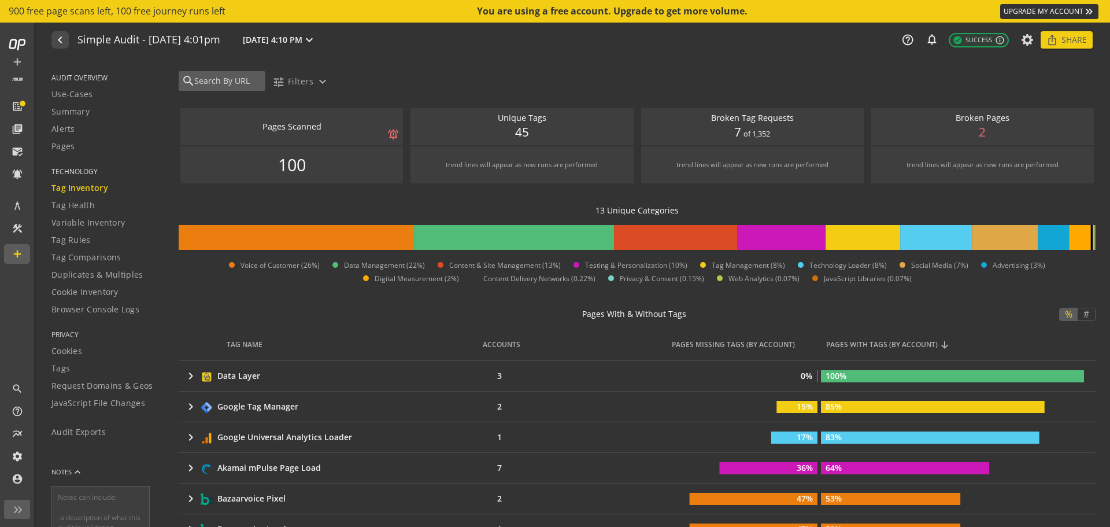
click at [240, 83] on input "text" at bounding box center [227, 81] width 69 height 13
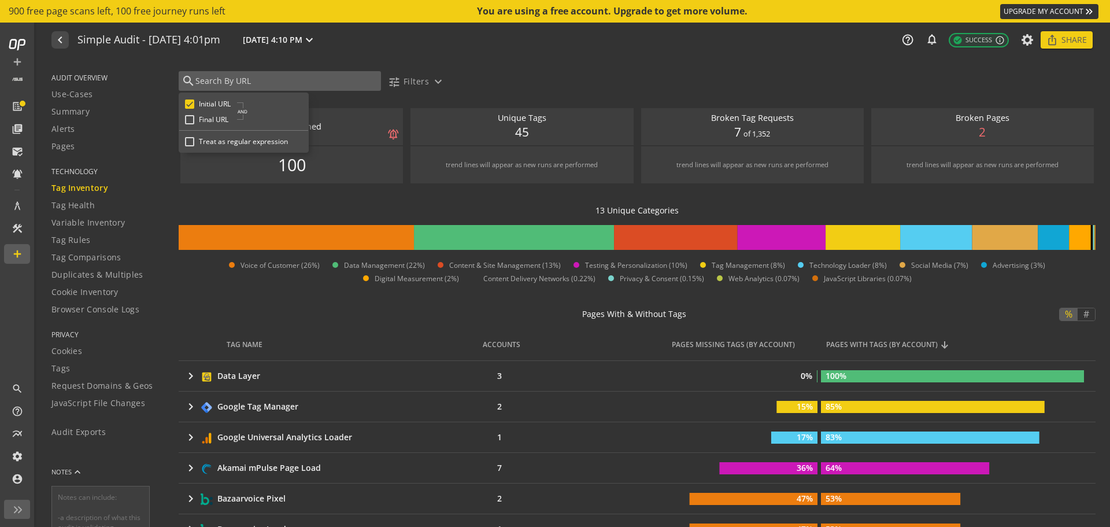
click at [270, 80] on input "text" at bounding box center [286, 81] width 184 height 13
type input "/us/"
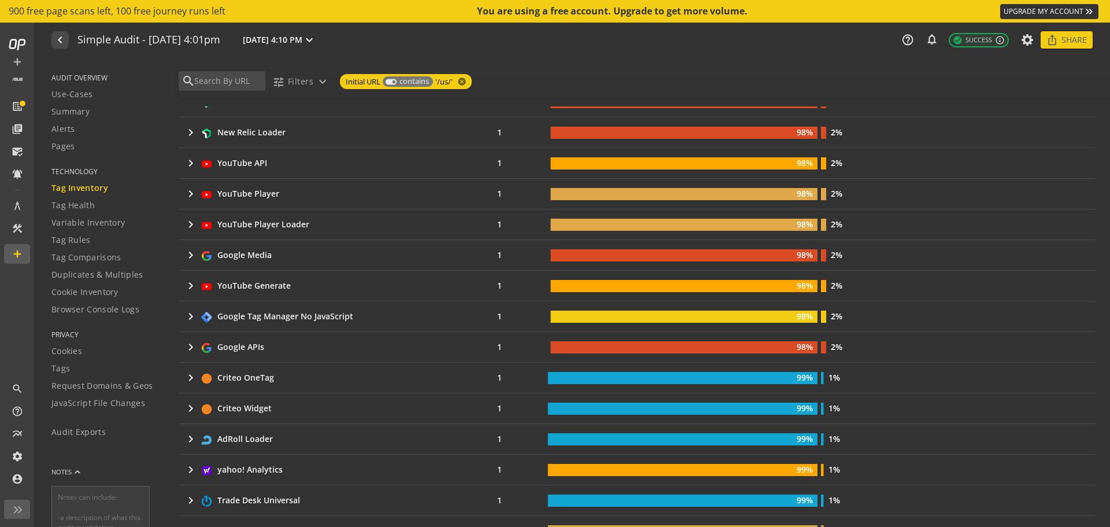
scroll to position [810, 0]
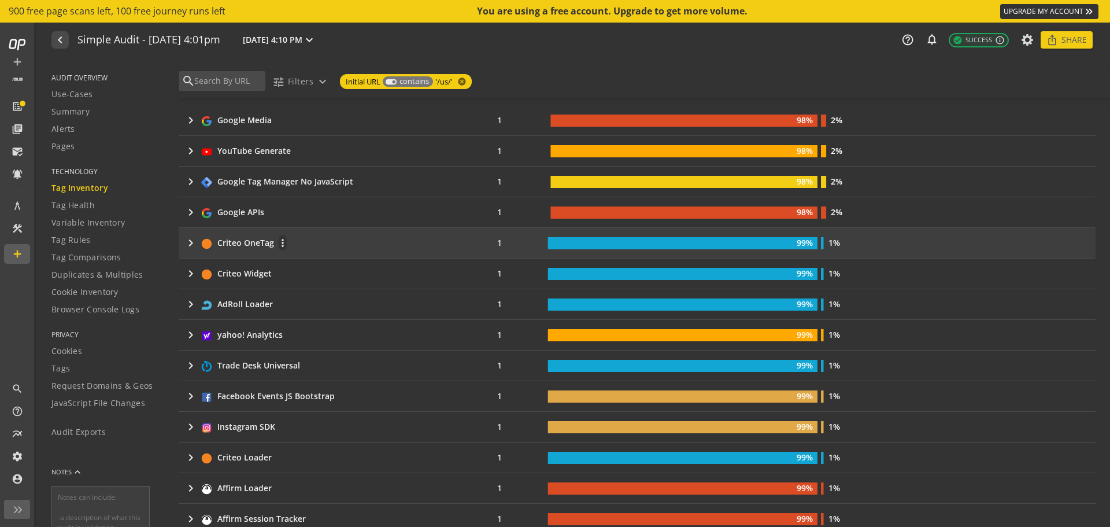
click at [336, 242] on div "keyboard_arrow_right Criteo OneTag more_vert" at bounding box center [319, 243] width 270 height 16
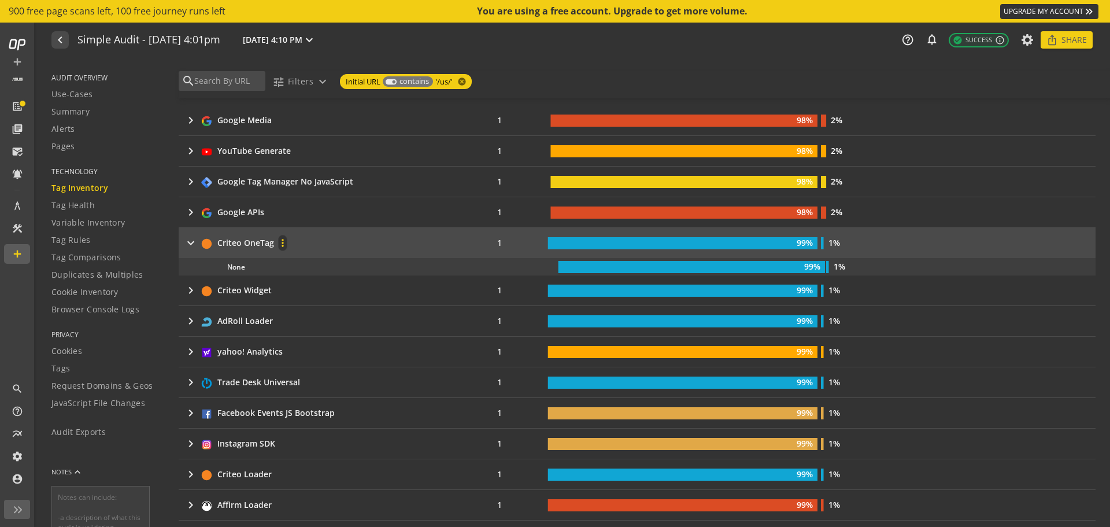
click at [282, 245] on mat-icon "more_vert" at bounding box center [283, 243] width 8 height 12
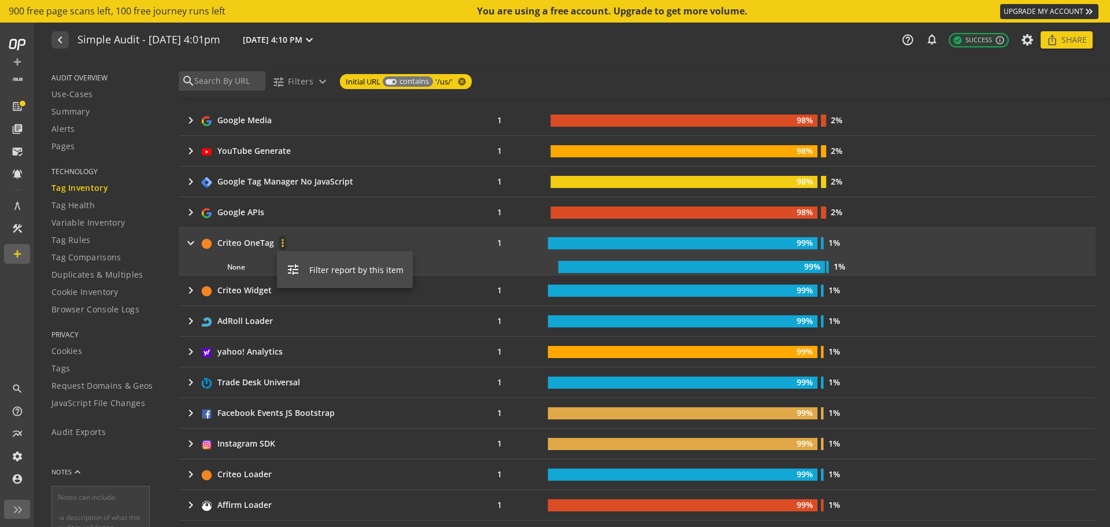
click at [342, 231] on div at bounding box center [555, 263] width 1110 height 527
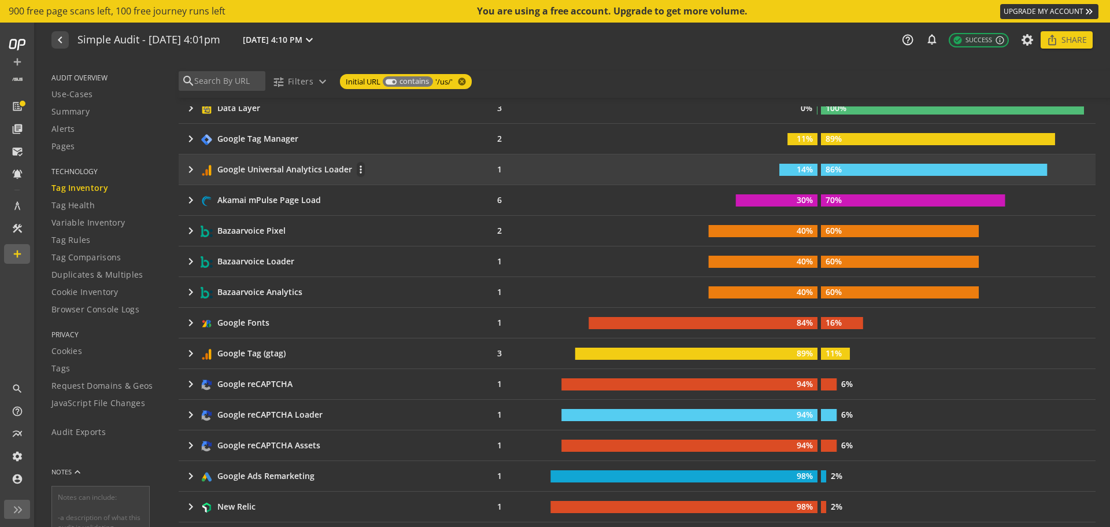
scroll to position [0, 0]
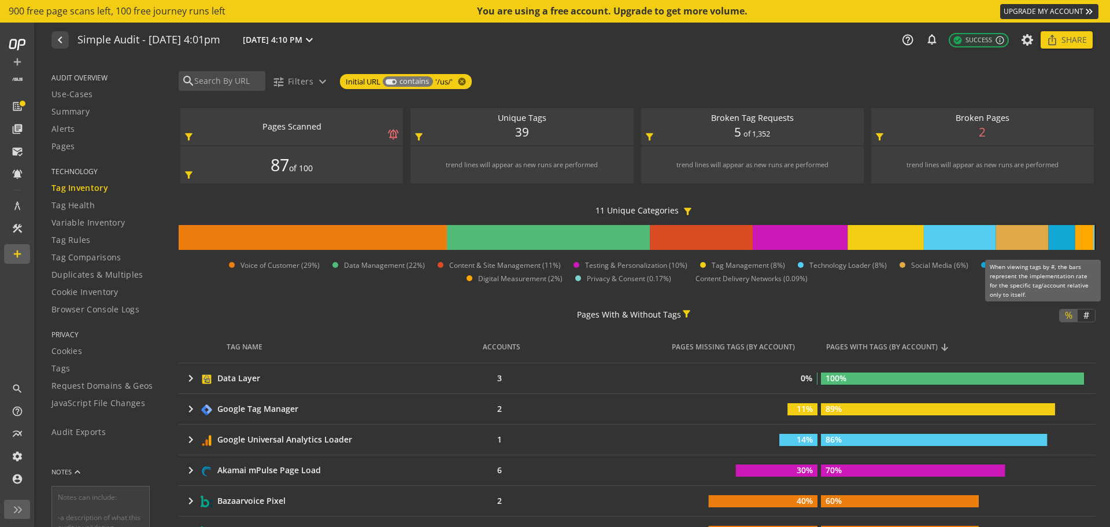
click at [1085, 310] on span "#" at bounding box center [1087, 315] width 14 height 12
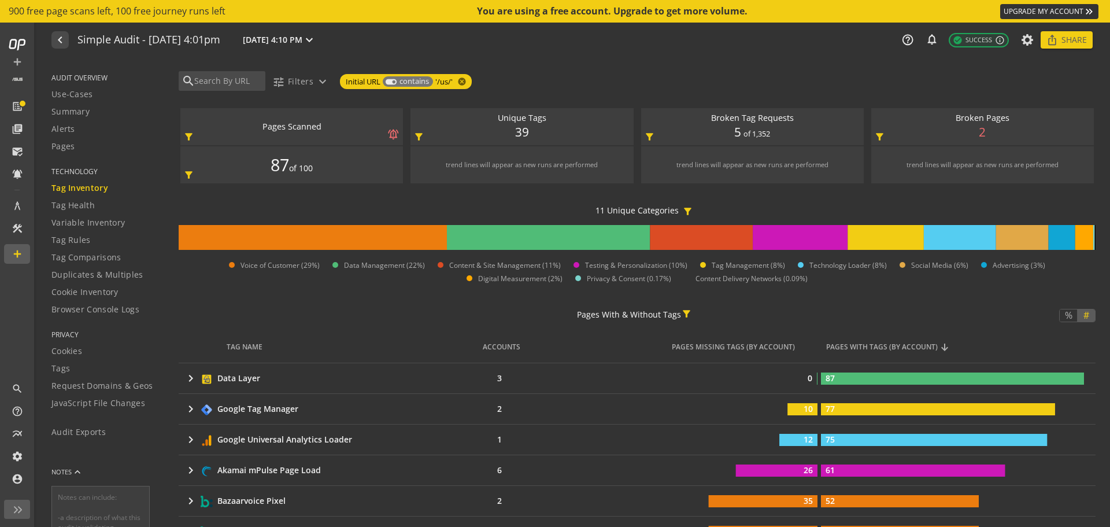
click at [1080, 311] on span "#" at bounding box center [1087, 315] width 14 height 12
click at [1061, 316] on span "%" at bounding box center [1069, 315] width 16 height 12
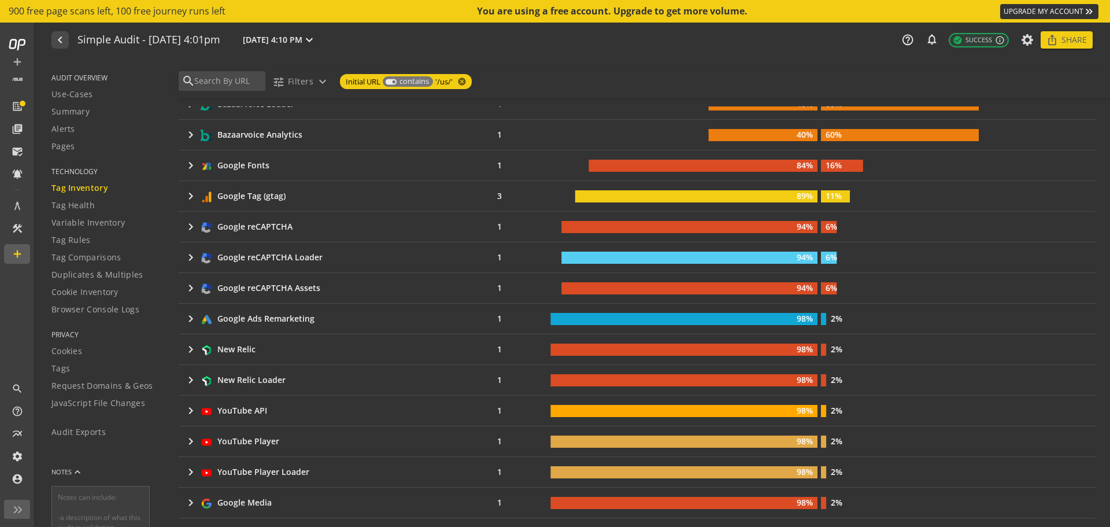
scroll to position [405, 0]
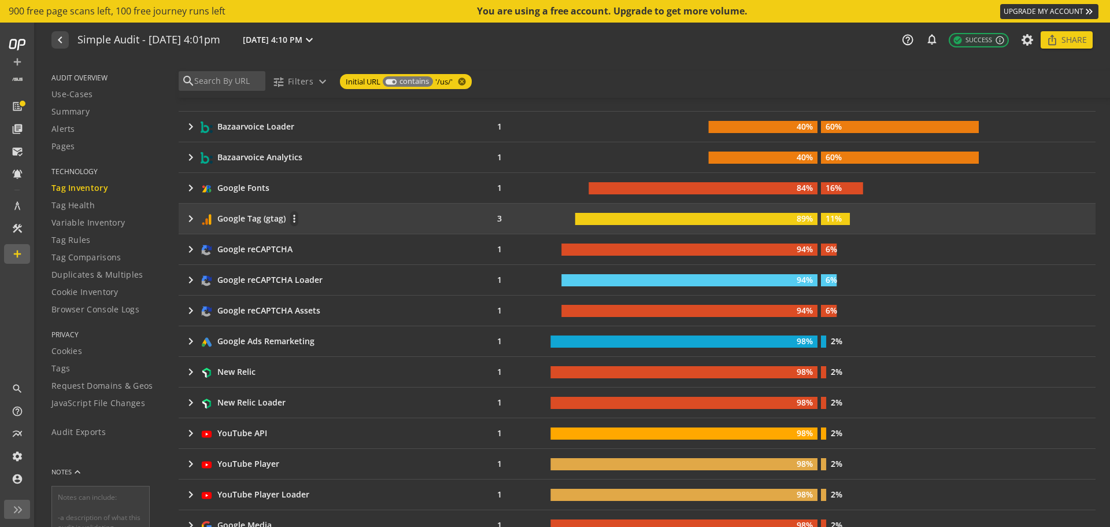
click at [357, 216] on div "keyboard_arrow_right Google Tag (gtag) more_vert" at bounding box center [319, 219] width 270 height 16
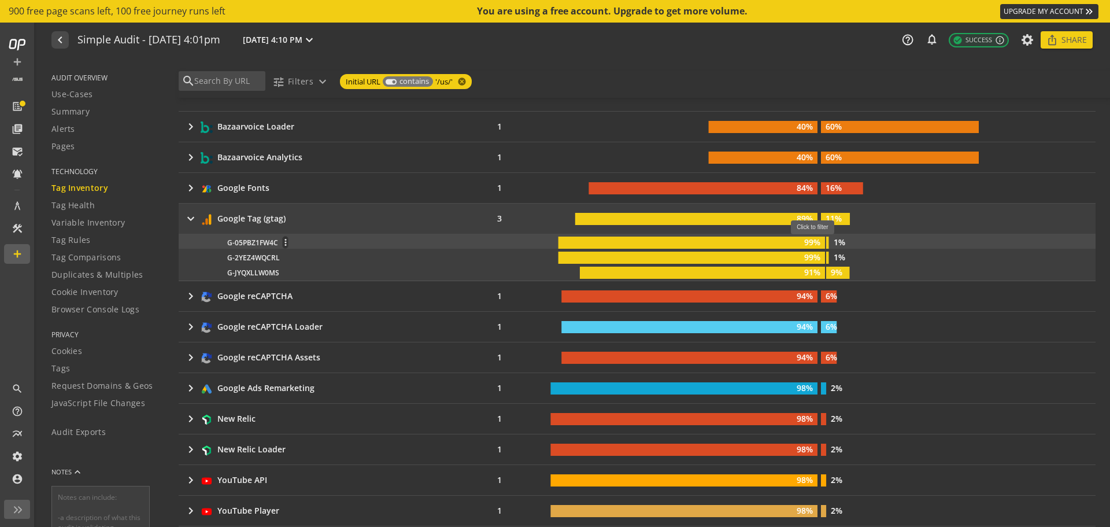
click at [826, 241] on rect at bounding box center [827, 243] width 3 height 12
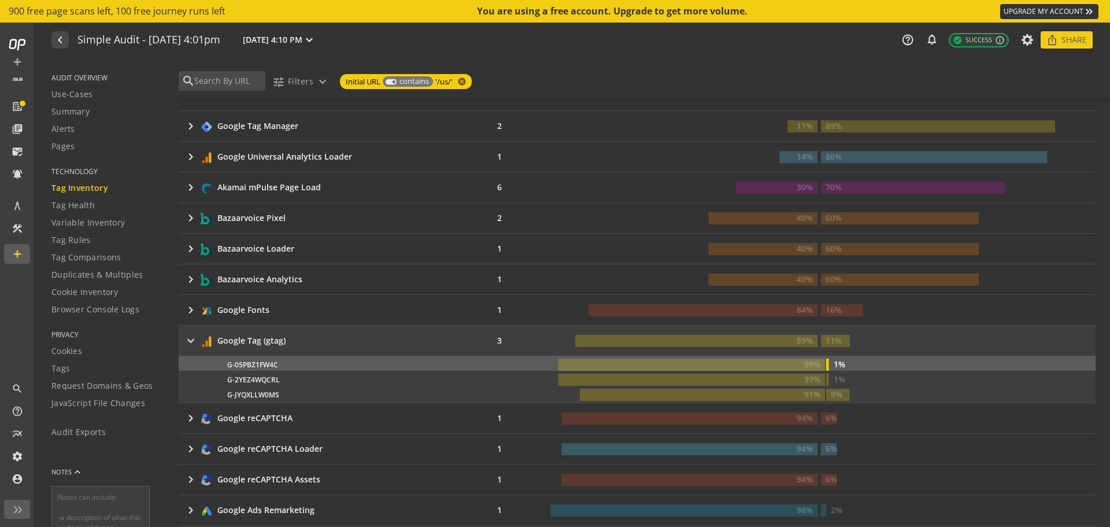
scroll to position [304, 0]
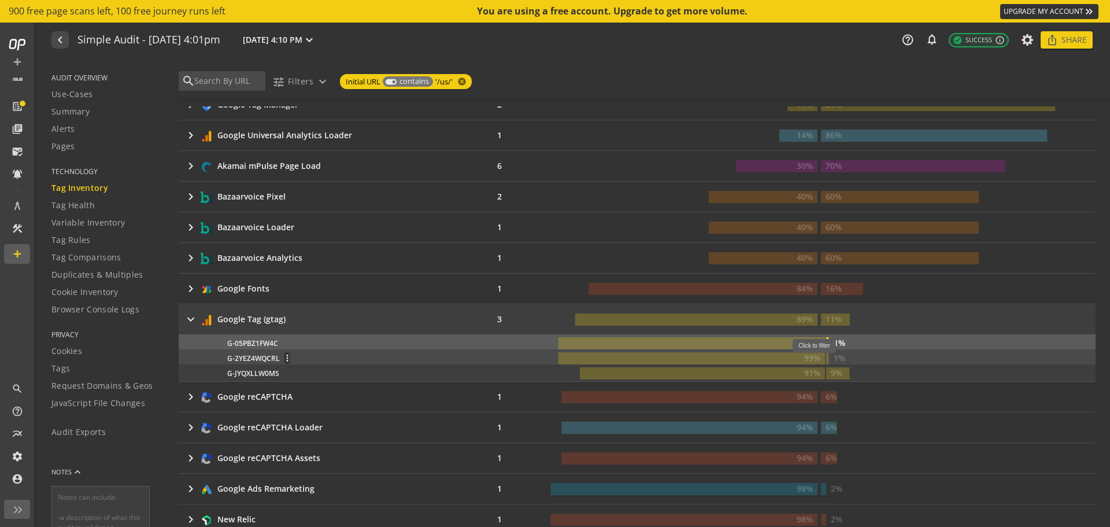
click at [826, 359] on rect at bounding box center [827, 358] width 3 height 12
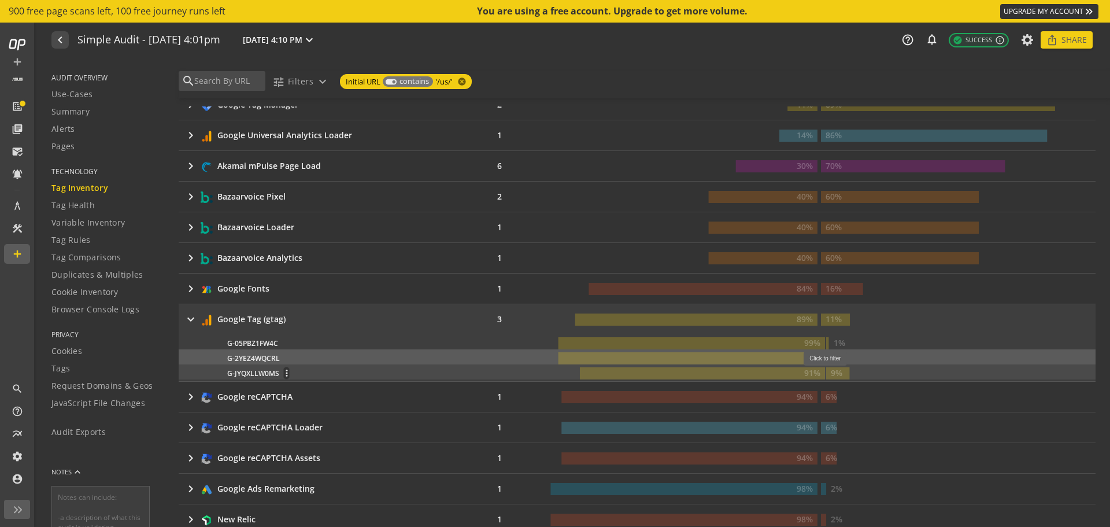
click at [831, 372] on text "9%" at bounding box center [837, 372] width 12 height 11
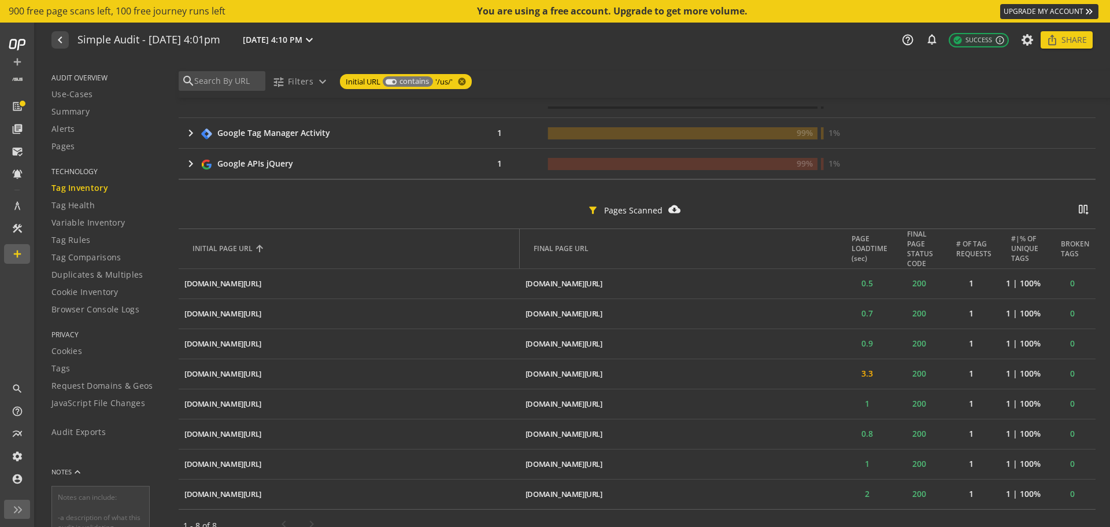
scroll to position [1459, 0]
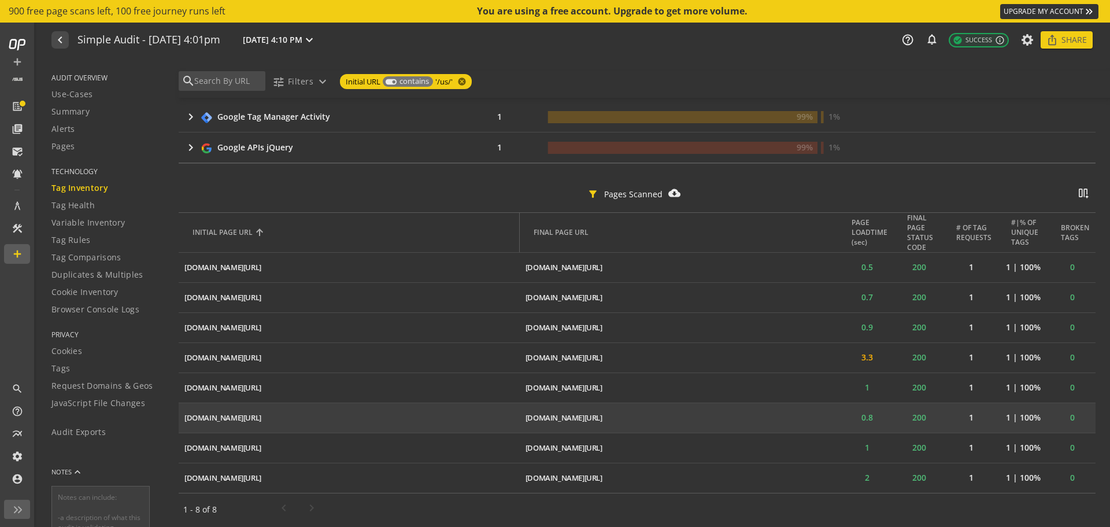
click at [0, 0] on mat-icon "ios_share" at bounding box center [0, 0] width 0 height 0
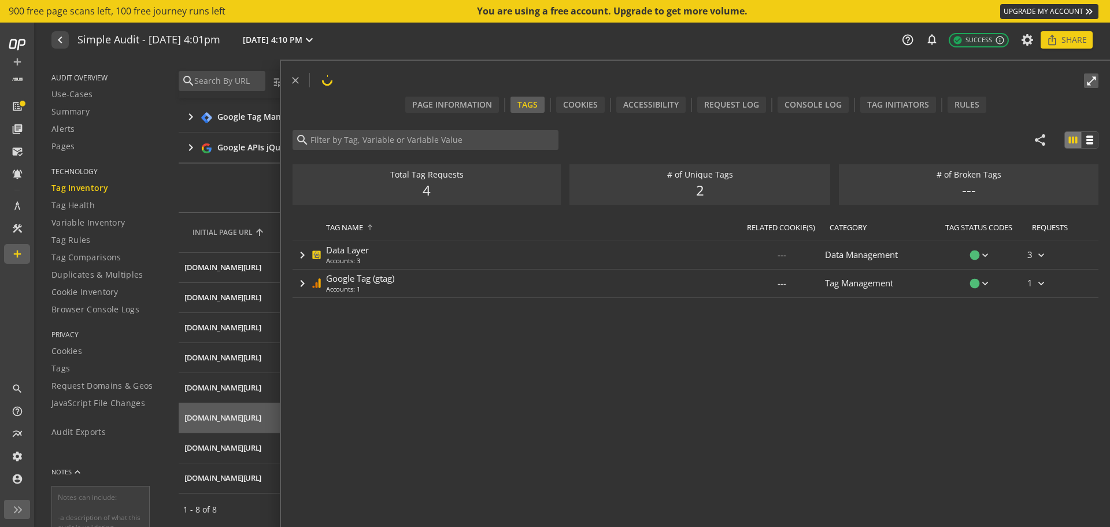
type input "Google Tag (gtag)"
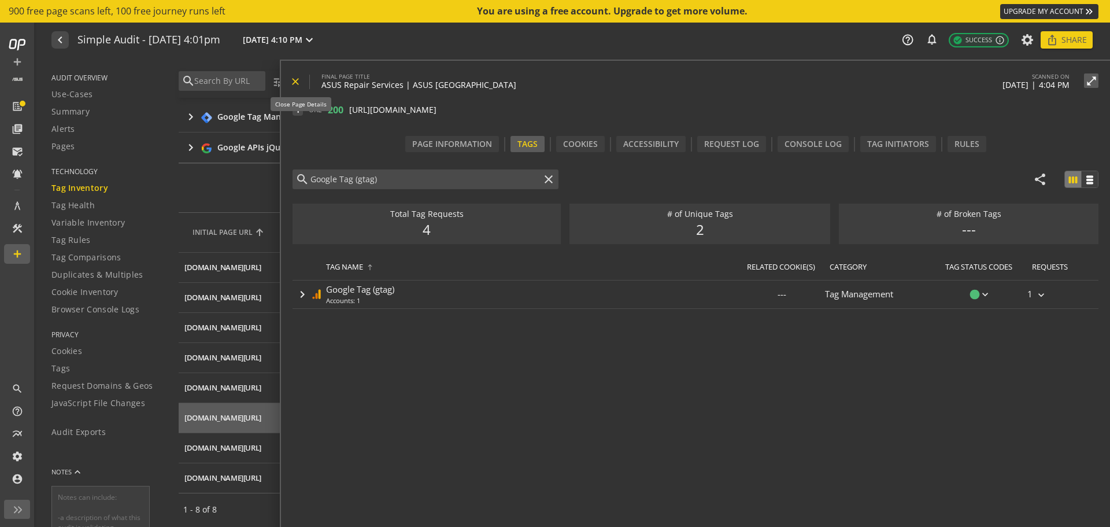
click at [302, 82] on span at bounding box center [300, 82] width 20 height 28
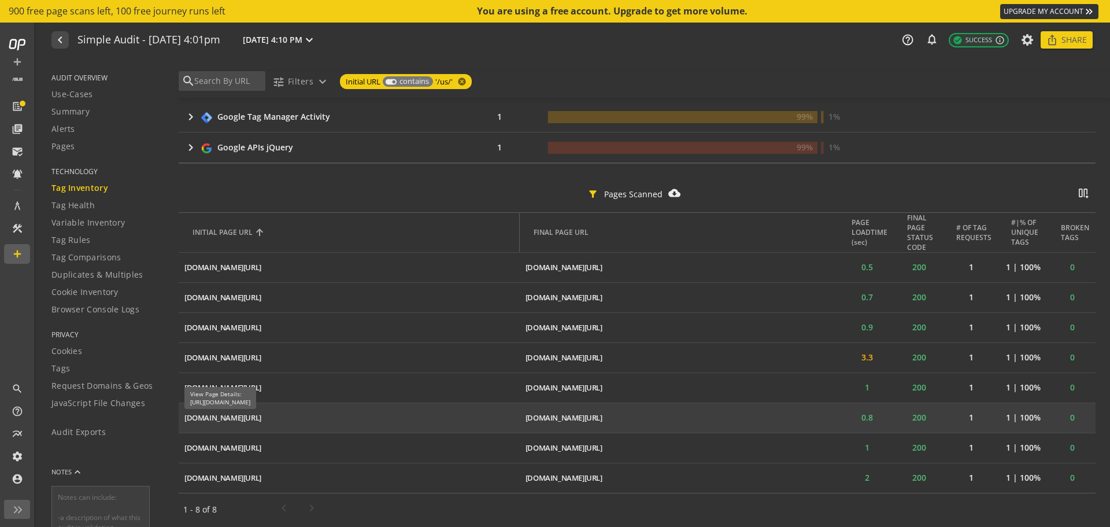
copy div "[DOMAIN_NAME][URL]"
drag, startPoint x: 356, startPoint y: 415, endPoint x: 186, endPoint y: 418, distance: 169.5
click at [186, 418] on td "[DOMAIN_NAME][URL] ios_share" at bounding box center [349, 418] width 341 height 30
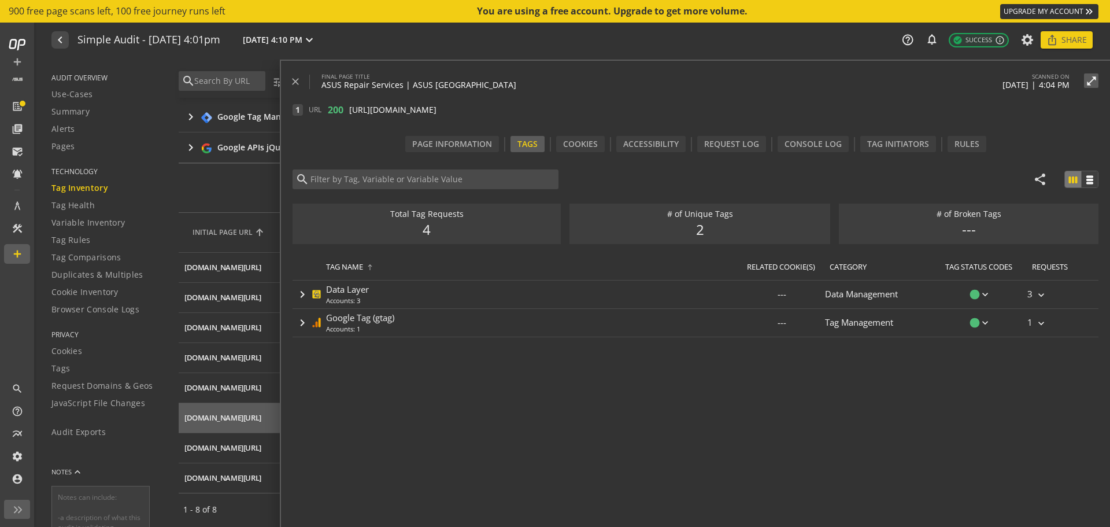
type input "Google Tag (gtag)"
click at [297, 88] on span at bounding box center [300, 82] width 20 height 28
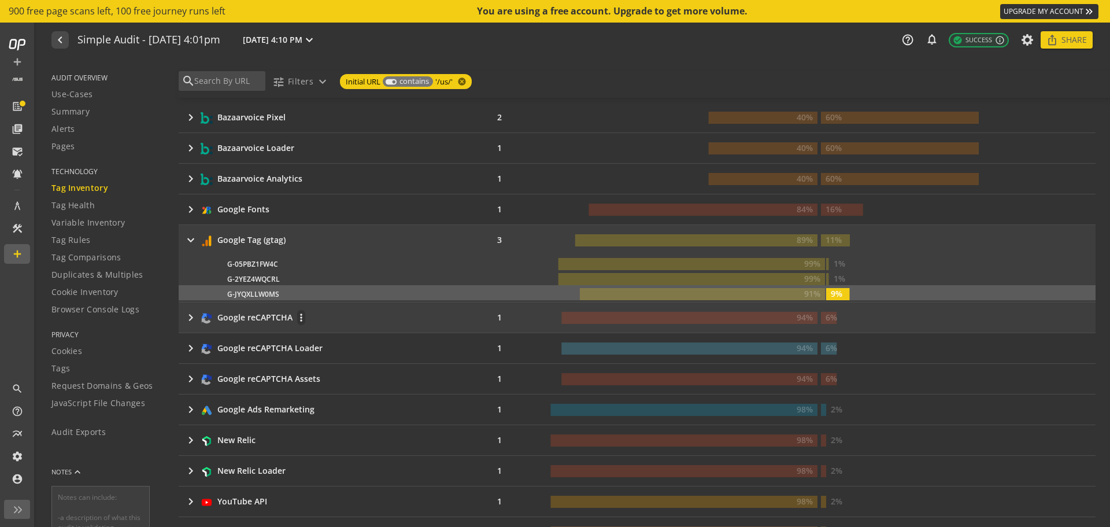
scroll to position [405, 0]
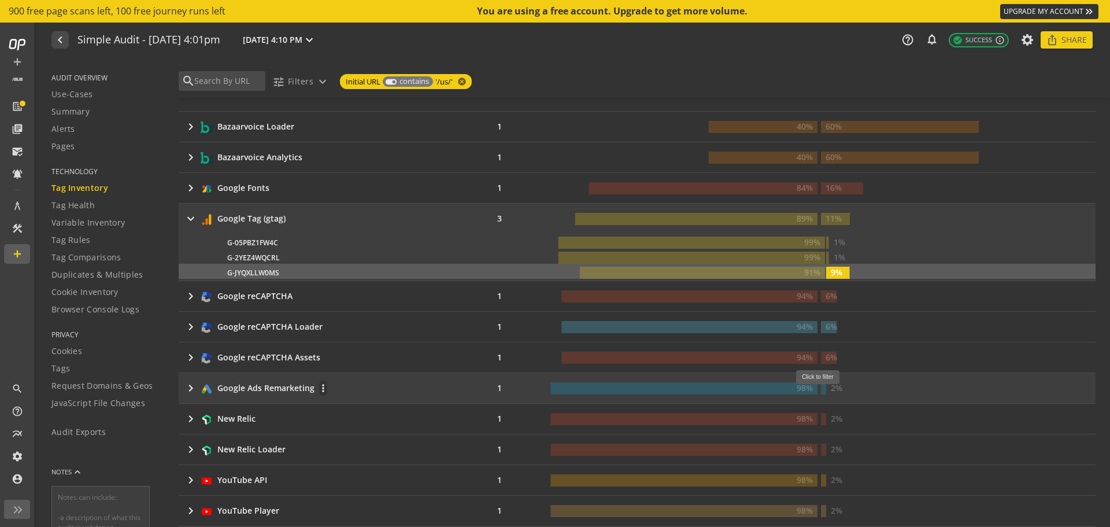
click at [821, 390] on rect at bounding box center [823, 388] width 5 height 12
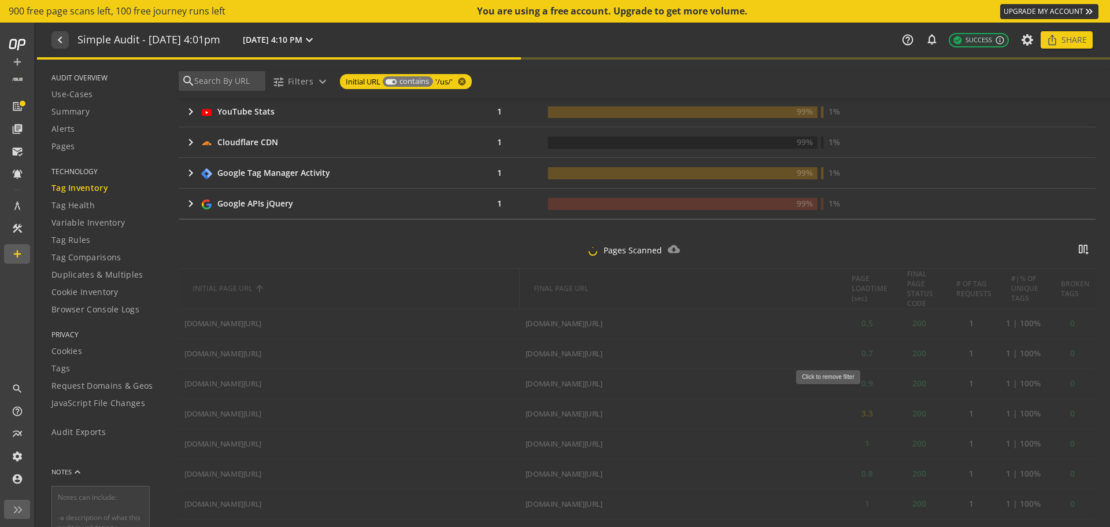
scroll to position [1279, 0]
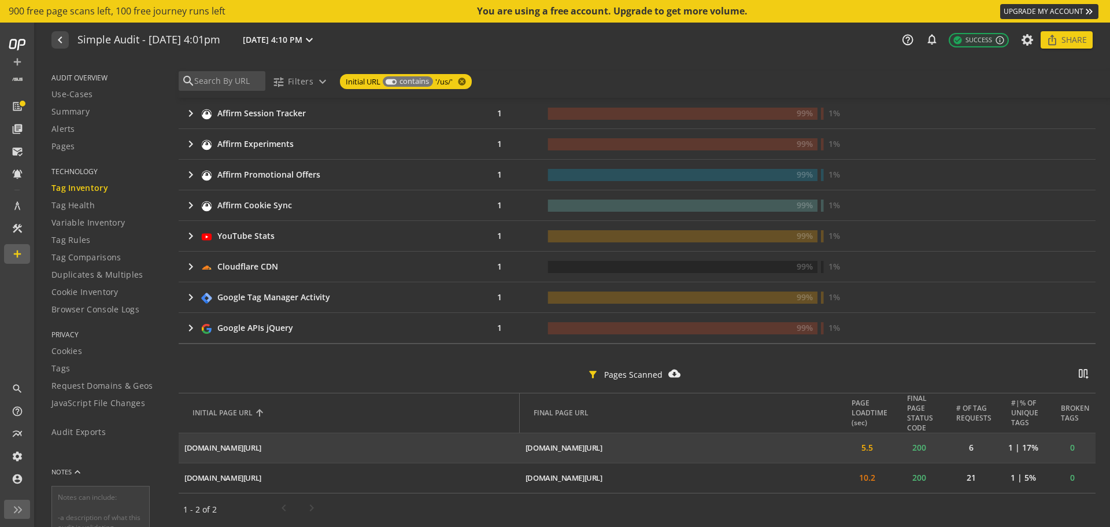
click at [0, 0] on mat-icon "ios_share" at bounding box center [0, 0] width 0 height 0
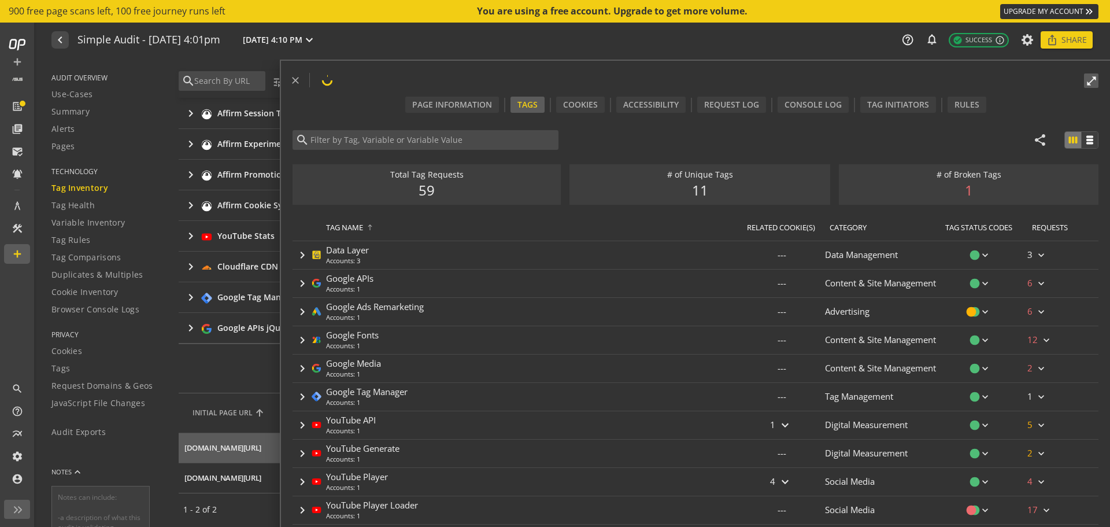
type input "Google Ads Remarketing"
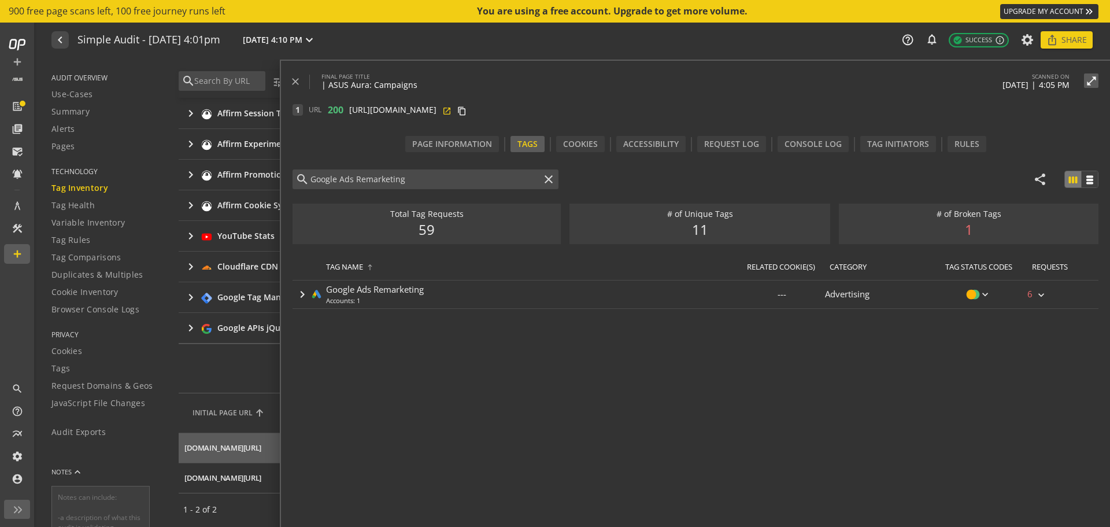
drag, startPoint x: 554, startPoint y: 108, endPoint x: 558, endPoint y: 114, distance: 7.1
click at [452, 114] on mat-icon "open_in_new" at bounding box center [446, 109] width 9 height 9
drag, startPoint x: 291, startPoint y: 77, endPoint x: 535, endPoint y: 420, distance: 420.6
click at [535, 420] on div "close FINAL PAGE TITLE | ASUS Aura: Campaigns SCANNED ON [DATE] 4:05 PM open_in…" at bounding box center [695, 307] width 829 height 492
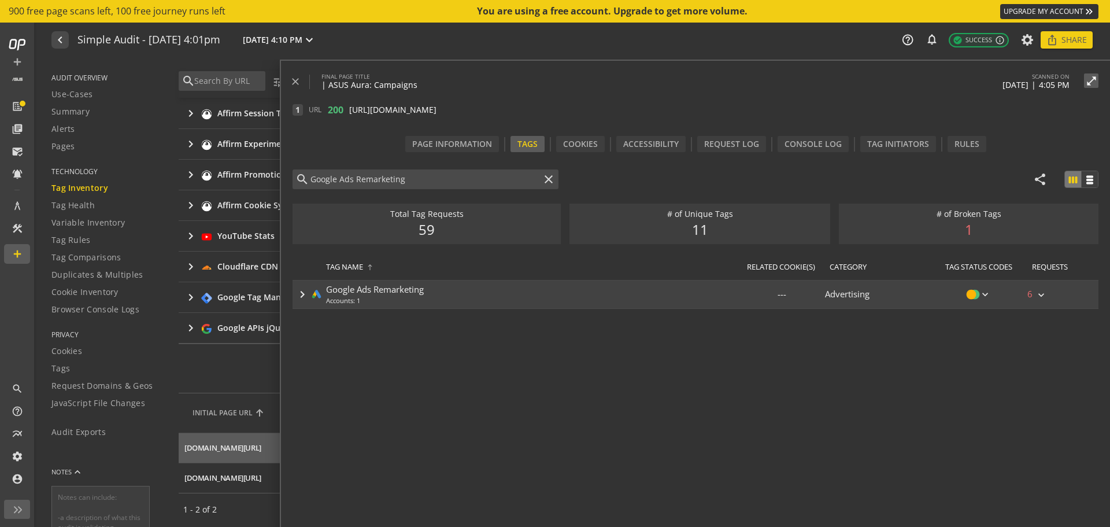
click at [392, 290] on div "Google Ads Remarketing" at bounding box center [375, 289] width 98 height 12
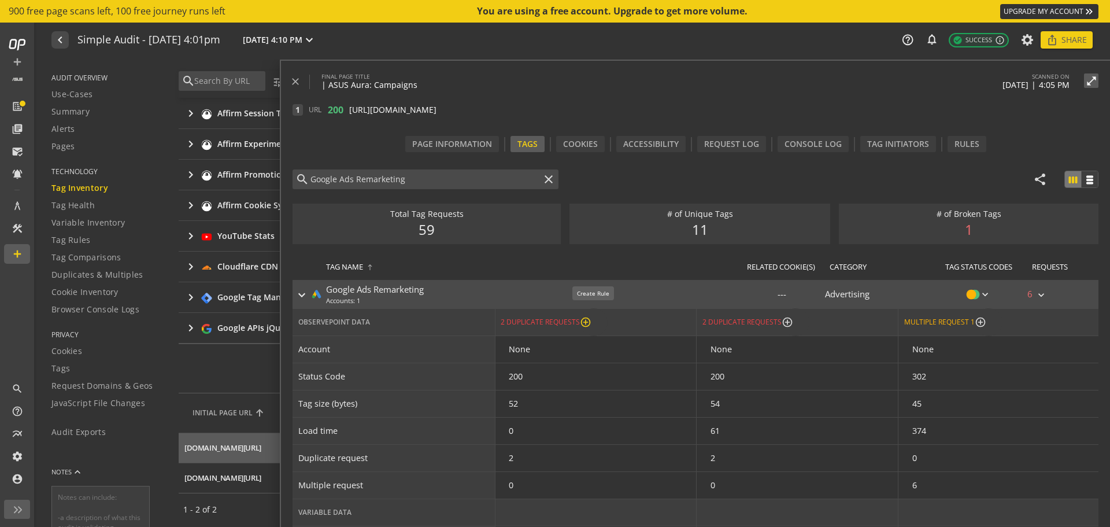
scroll to position [18, 0]
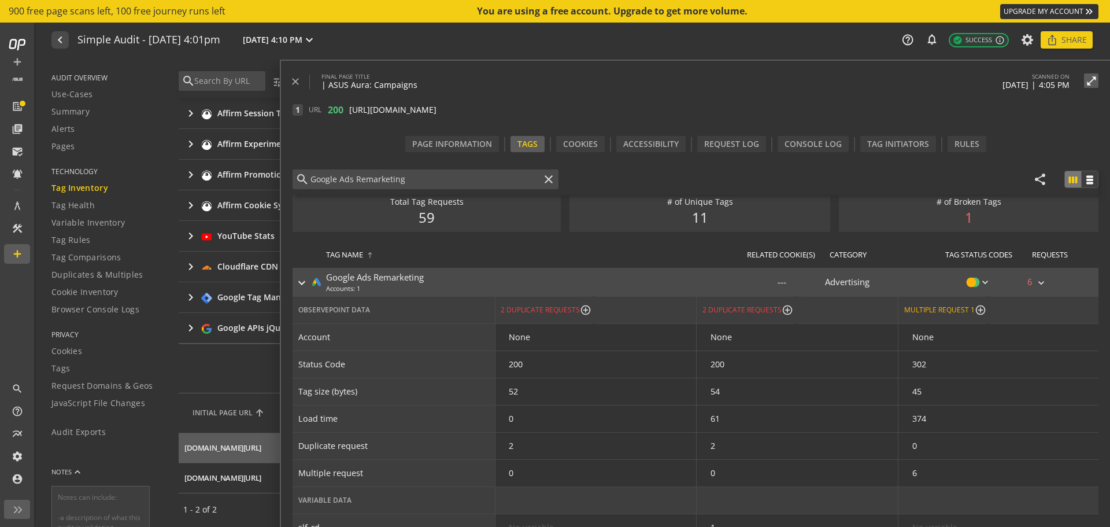
click at [1040, 278] on mat-icon "keyboard_arrow_right" at bounding box center [1042, 283] width 12 height 12
click at [1037, 277] on div at bounding box center [555, 263] width 1110 height 527
drag, startPoint x: 300, startPoint y: 274, endPoint x: 293, endPoint y: 276, distance: 7.2
click at [299, 276] on mat-icon "keyboard_arrow_right" at bounding box center [302, 283] width 14 height 14
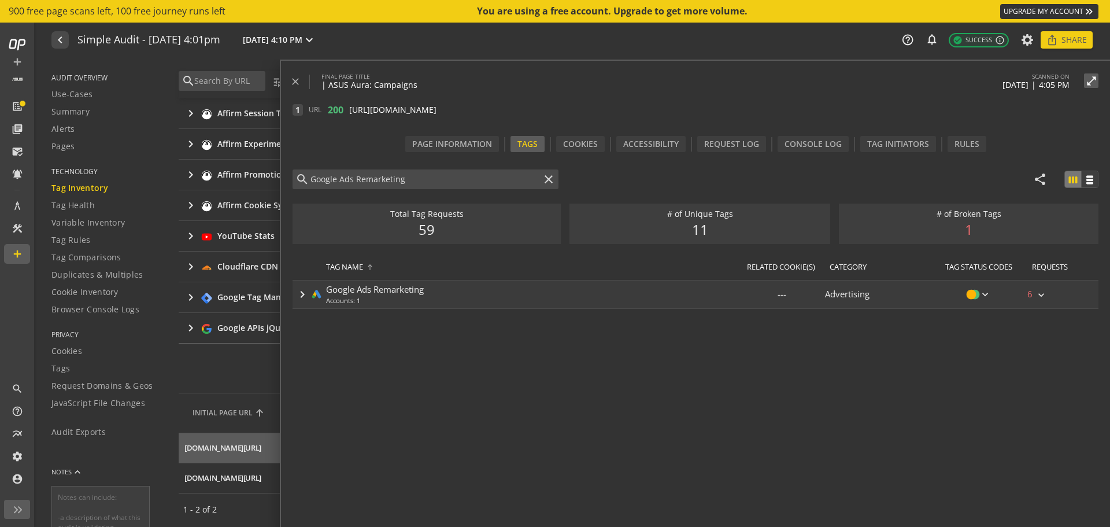
scroll to position [0, 0]
click at [557, 175] on div "search Google Ads Remarketing close" at bounding box center [426, 179] width 266 height 20
click at [548, 180] on mat-icon "close" at bounding box center [549, 179] width 14 height 14
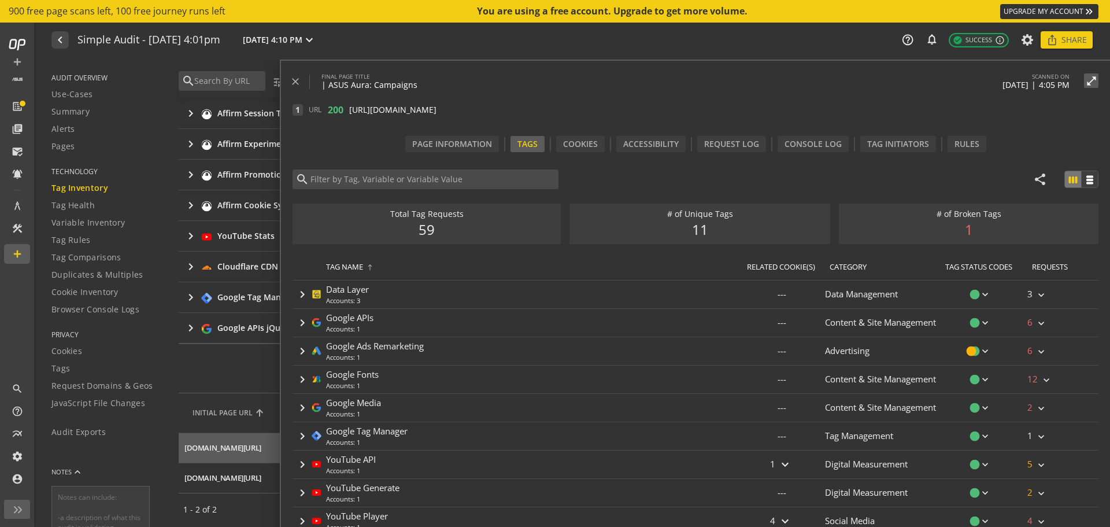
click at [662, 184] on div "search share view_week view_week" at bounding box center [696, 181] width 806 height 25
click at [296, 78] on mat-icon "close" at bounding box center [296, 82] width 12 height 12
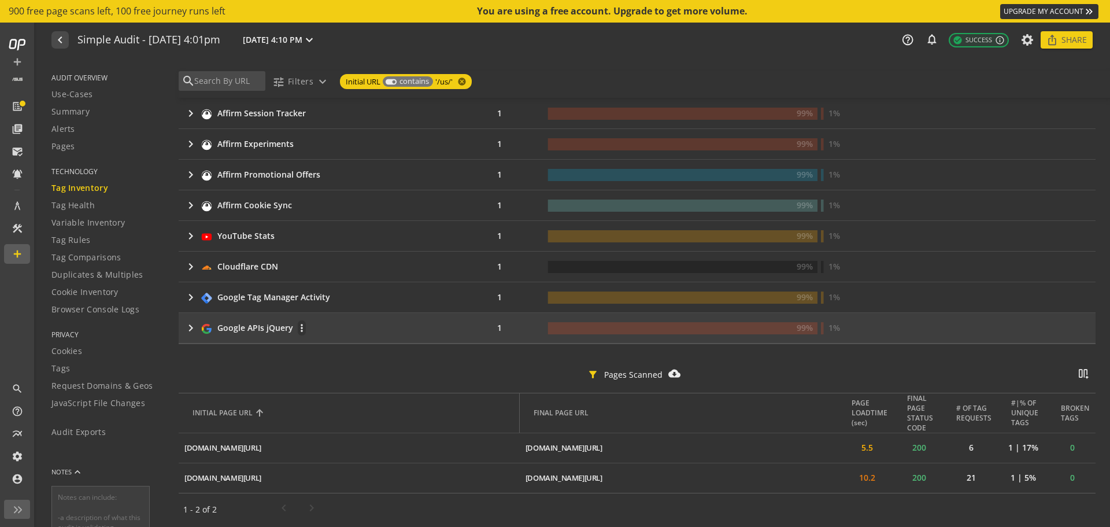
scroll to position [1144, 0]
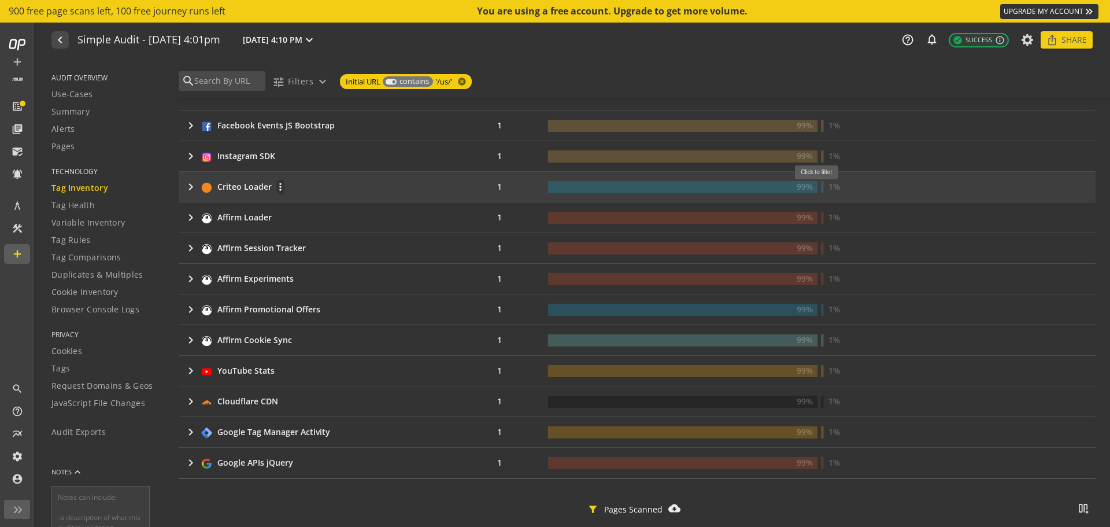
click at [821, 186] on rect at bounding box center [822, 187] width 3 height 12
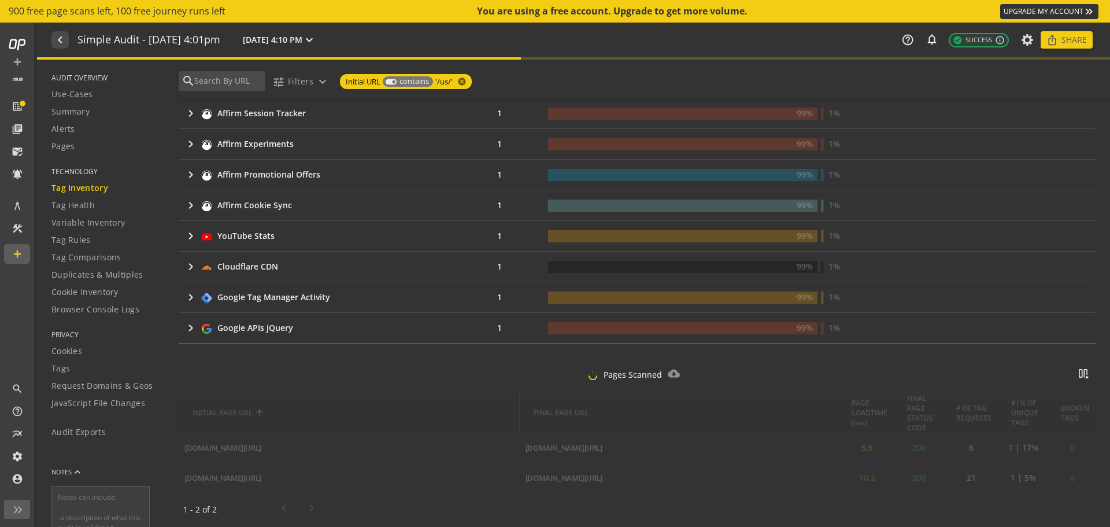
scroll to position [1249, 0]
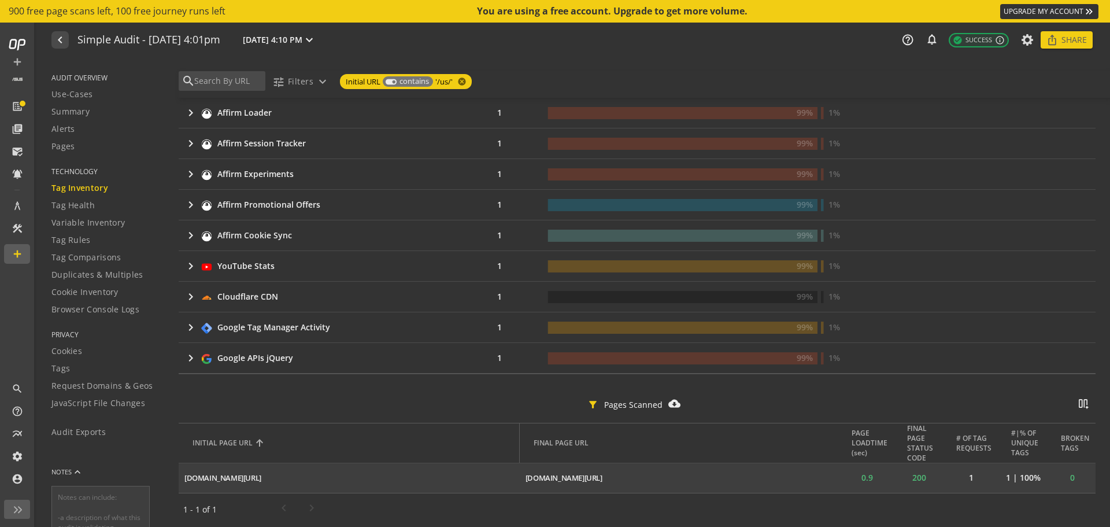
click at [0, 0] on mat-icon "ios_share" at bounding box center [0, 0] width 0 height 0
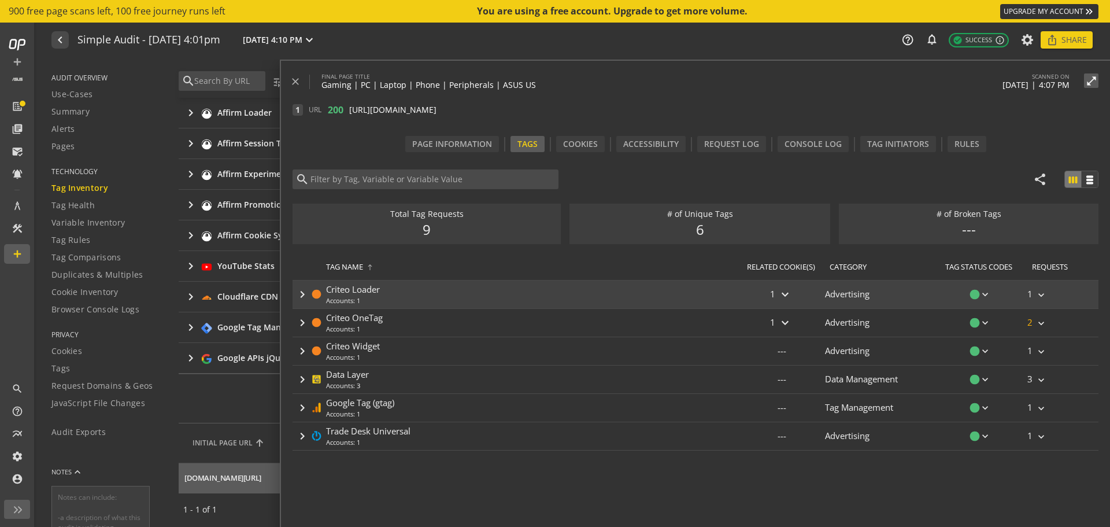
type input "Criteo Loader"
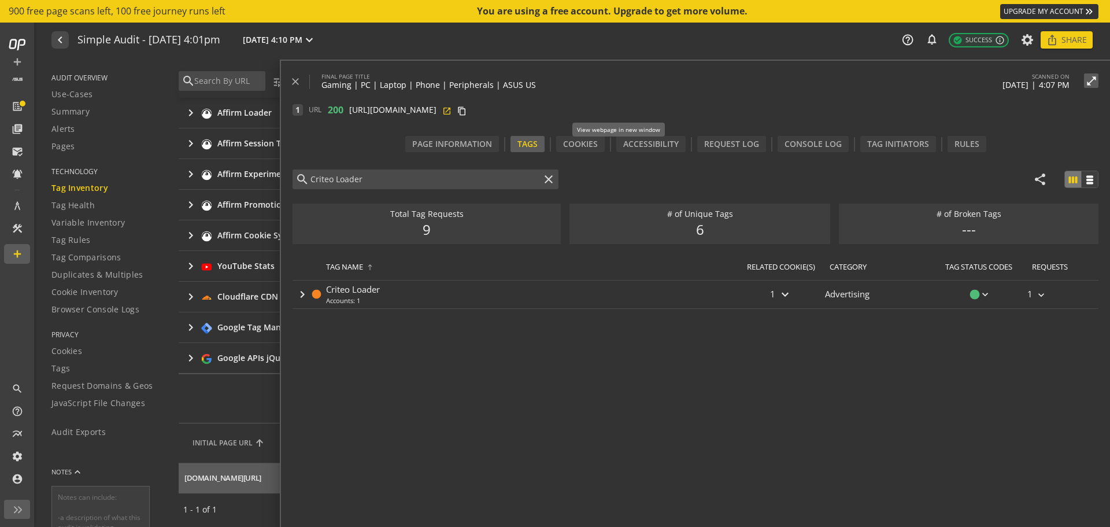
click at [452, 112] on mat-icon "open_in_new" at bounding box center [446, 109] width 9 height 9
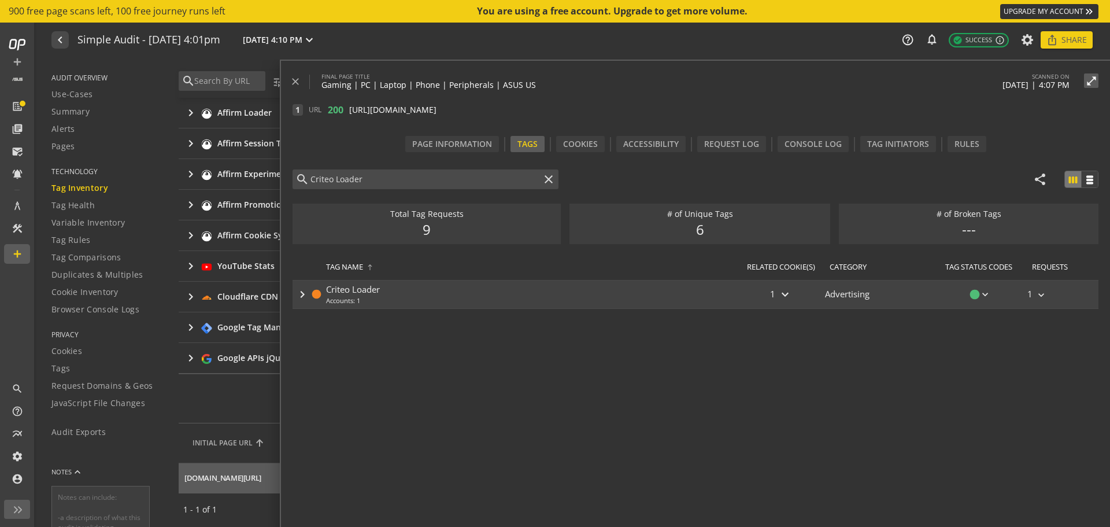
click at [305, 291] on mat-icon "keyboard_arrow_right" at bounding box center [303, 294] width 14 height 14
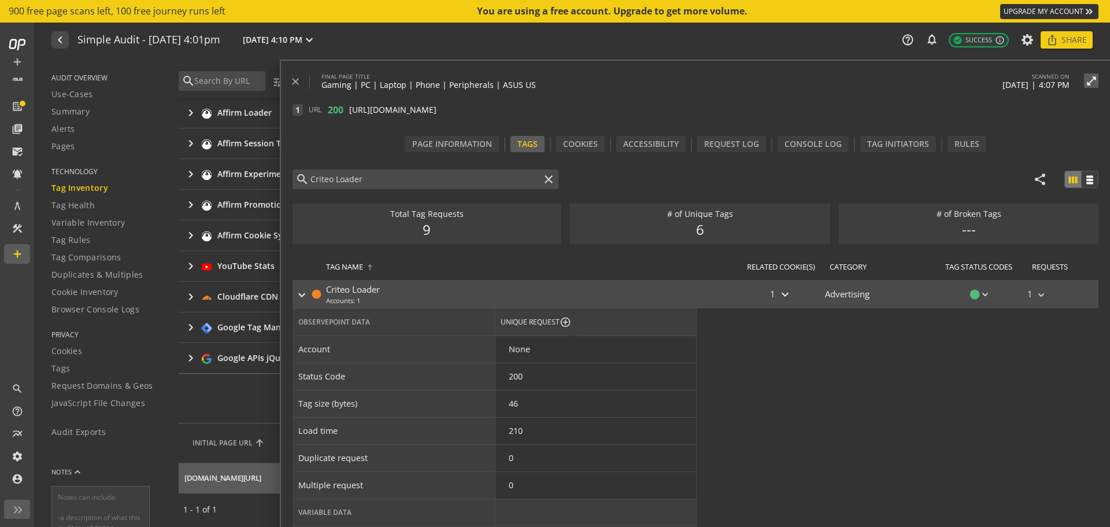
click at [305, 291] on mat-icon "keyboard_arrow_right" at bounding box center [302, 295] width 14 height 14
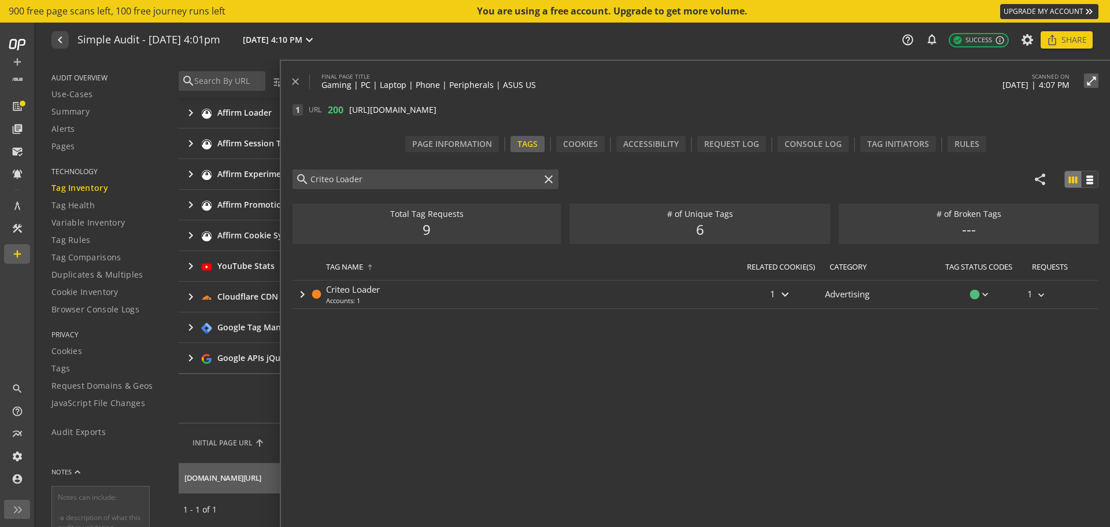
click at [553, 180] on mat-icon "close" at bounding box center [549, 179] width 14 height 14
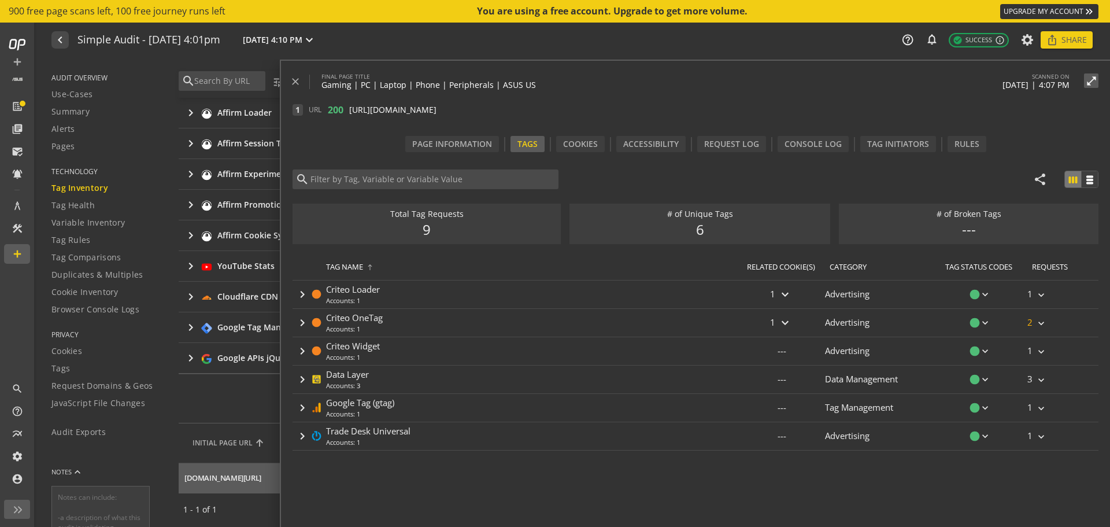
click at [689, 176] on div "search share view_week view_week" at bounding box center [696, 181] width 806 height 25
click at [231, 406] on div "filter_alt Pages Scanned cloud_download_filled splitscreen_vertical_add" at bounding box center [637, 406] width 917 height 34
click at [298, 79] on mat-icon "close" at bounding box center [296, 82] width 12 height 12
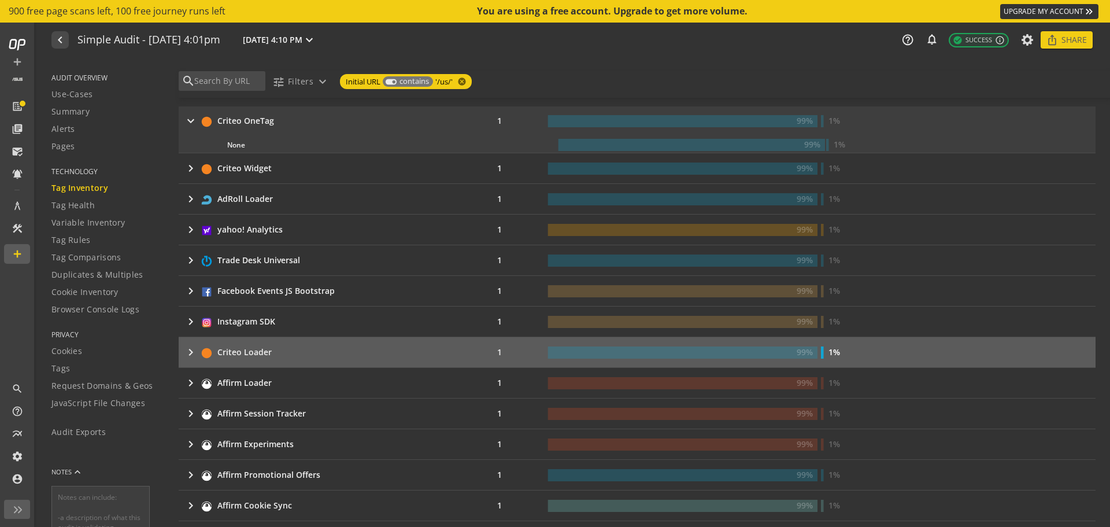
scroll to position [844, 0]
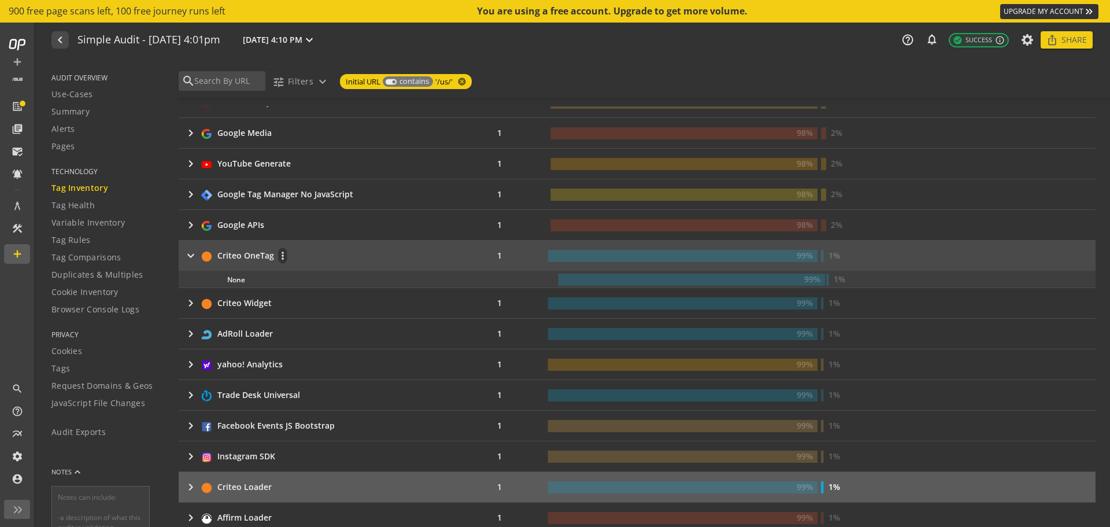
click at [194, 253] on mat-icon "keyboard_arrow_right" at bounding box center [191, 256] width 14 height 14
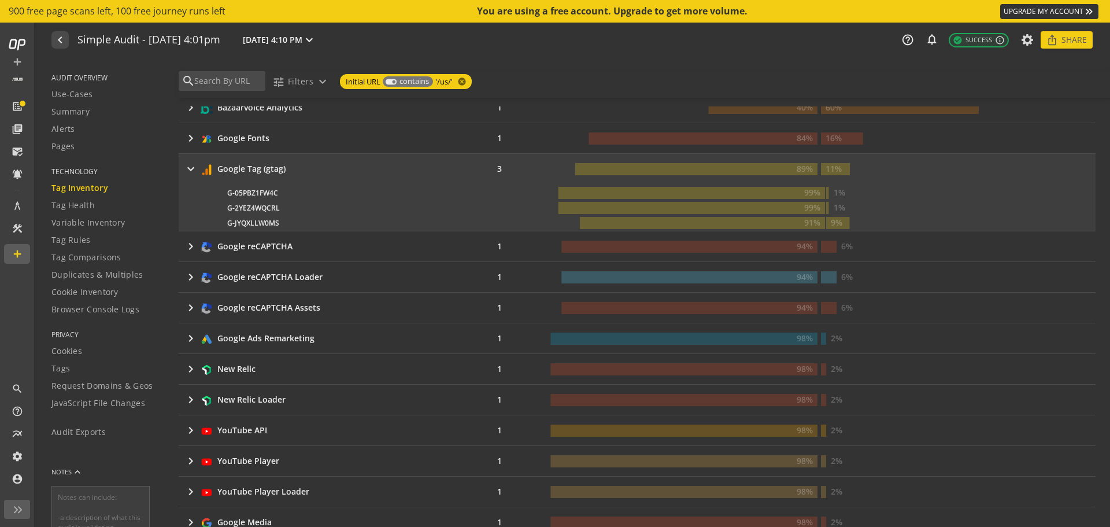
scroll to position [439, 0]
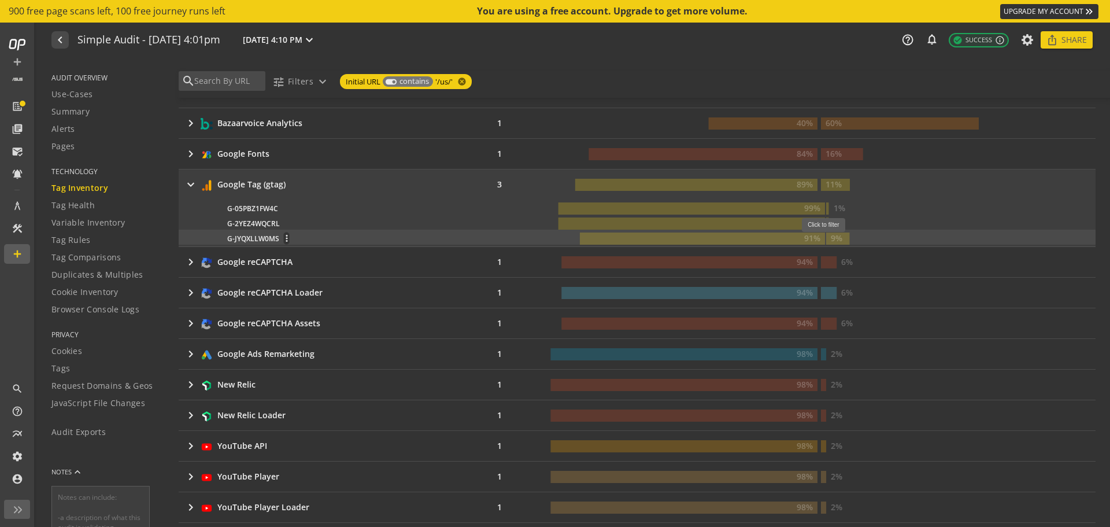
click at [831, 238] on text "9%" at bounding box center [837, 237] width 12 height 11
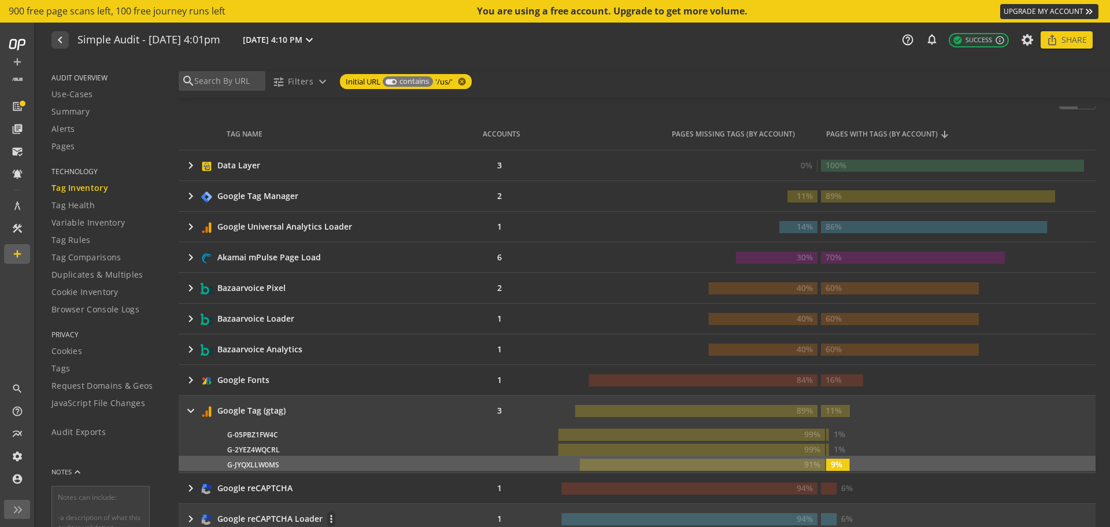
scroll to position [93, 0]
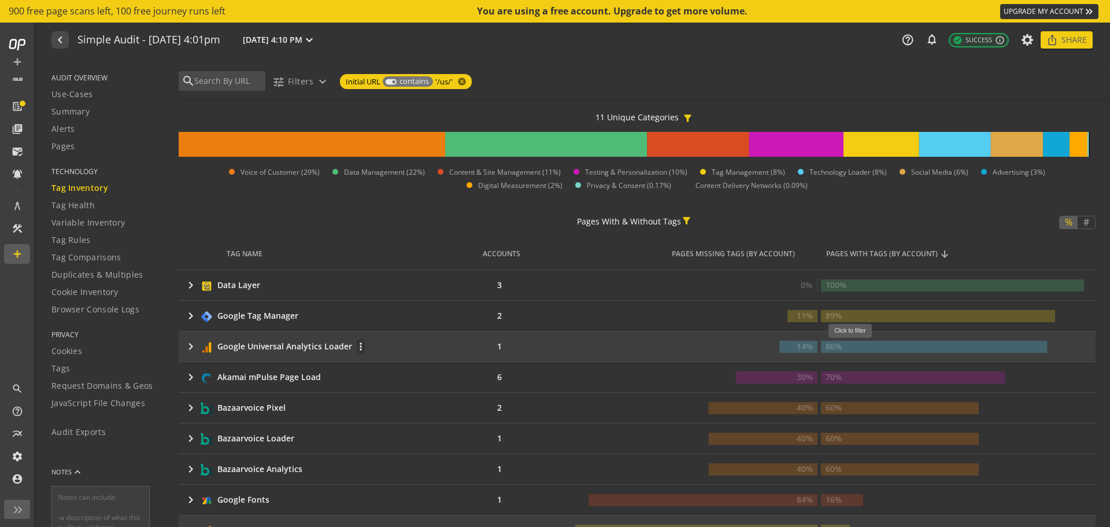
click at [853, 344] on rect at bounding box center [934, 347] width 226 height 12
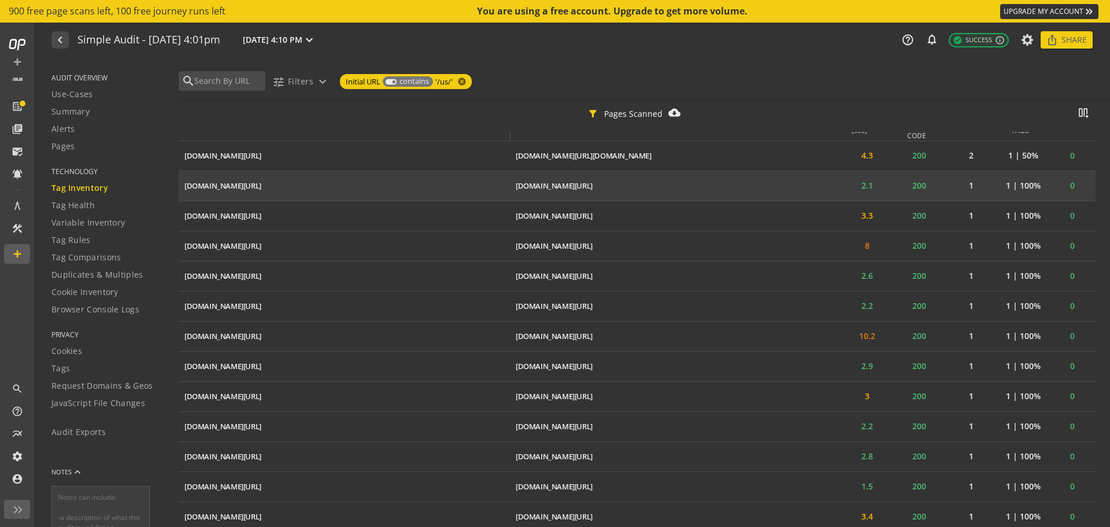
scroll to position [1577, 0]
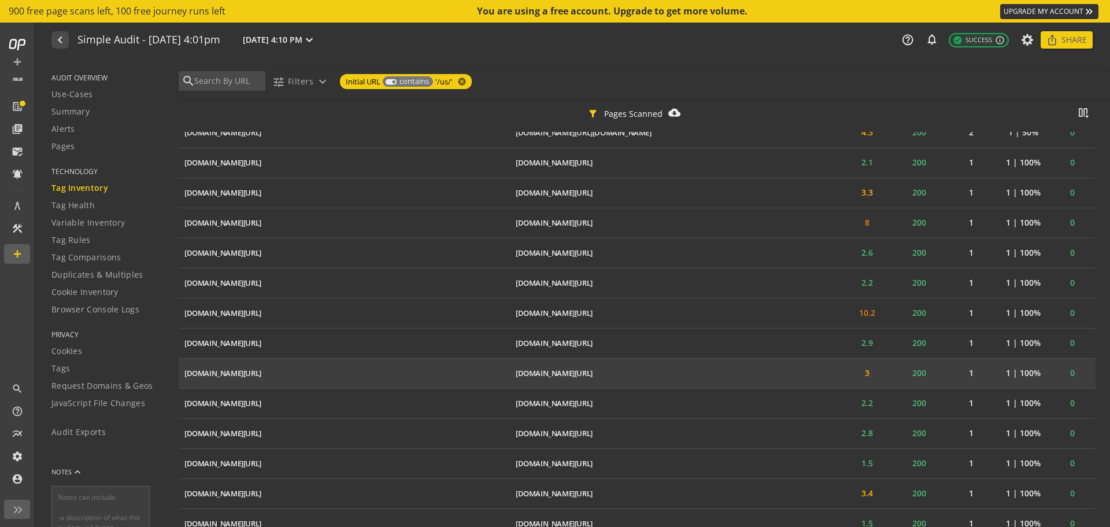
click at [381, 376] on td "[DOMAIN_NAME][URL] ios_share" at bounding box center [344, 373] width 331 height 30
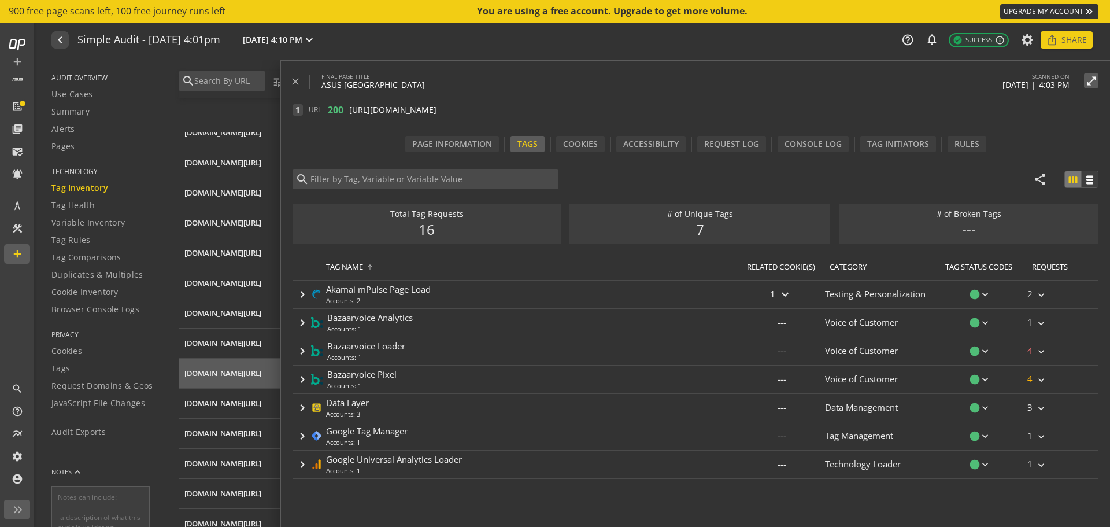
type input "Google Universal Analytics Loader"
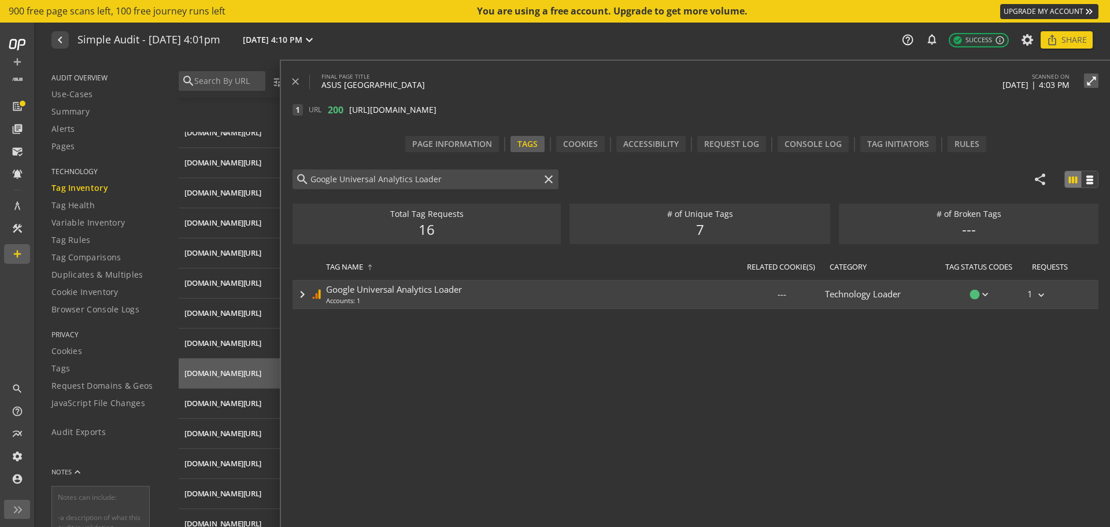
click at [544, 302] on div "keyboard_arrow_right Google Universal Analytics Loader Accounts: 1" at bounding box center [516, 294] width 446 height 28
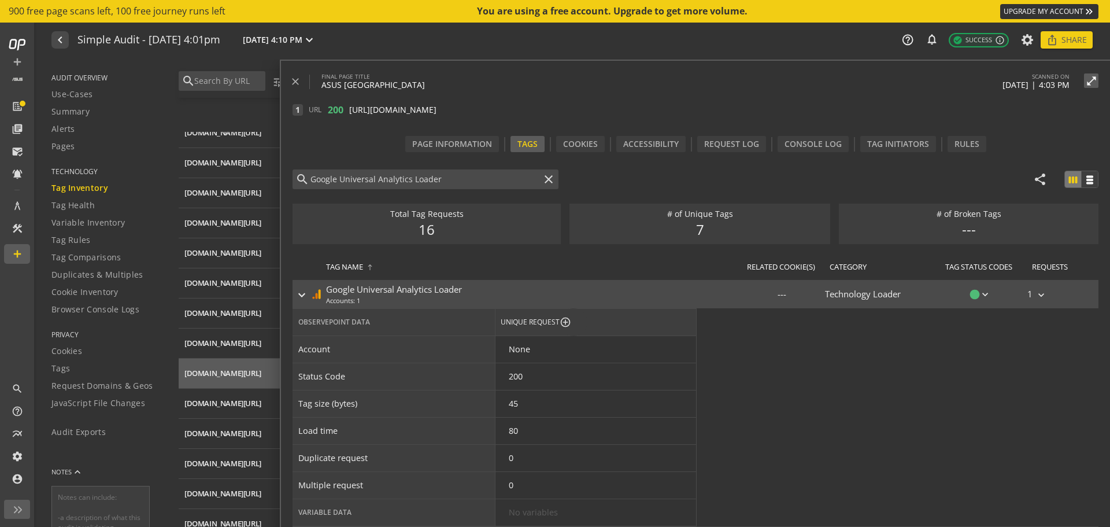
click at [308, 295] on mat-icon "keyboard_arrow_right" at bounding box center [302, 295] width 14 height 14
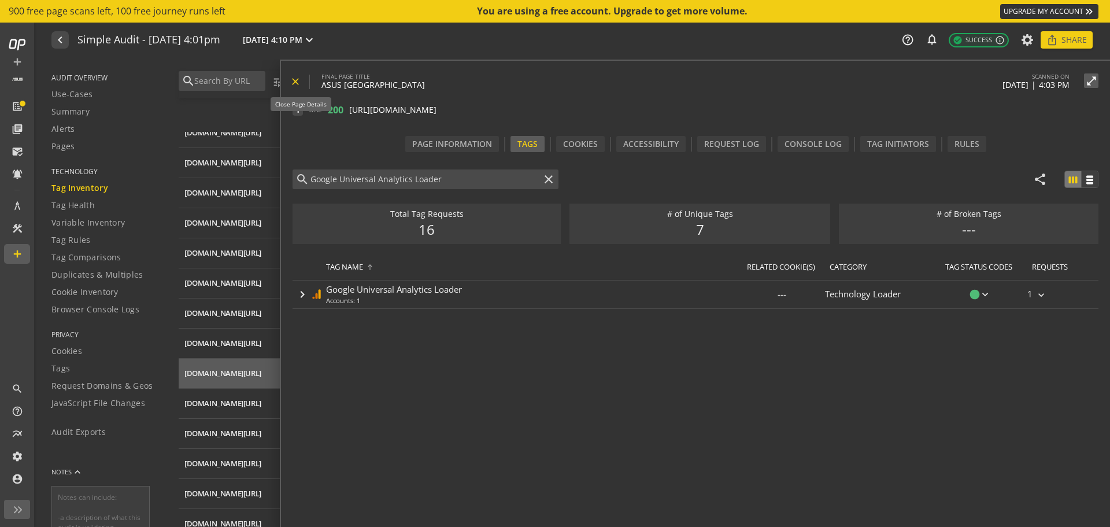
click at [293, 87] on mat-icon "close" at bounding box center [296, 82] width 12 height 12
